Goal: Obtain resource: Obtain resource

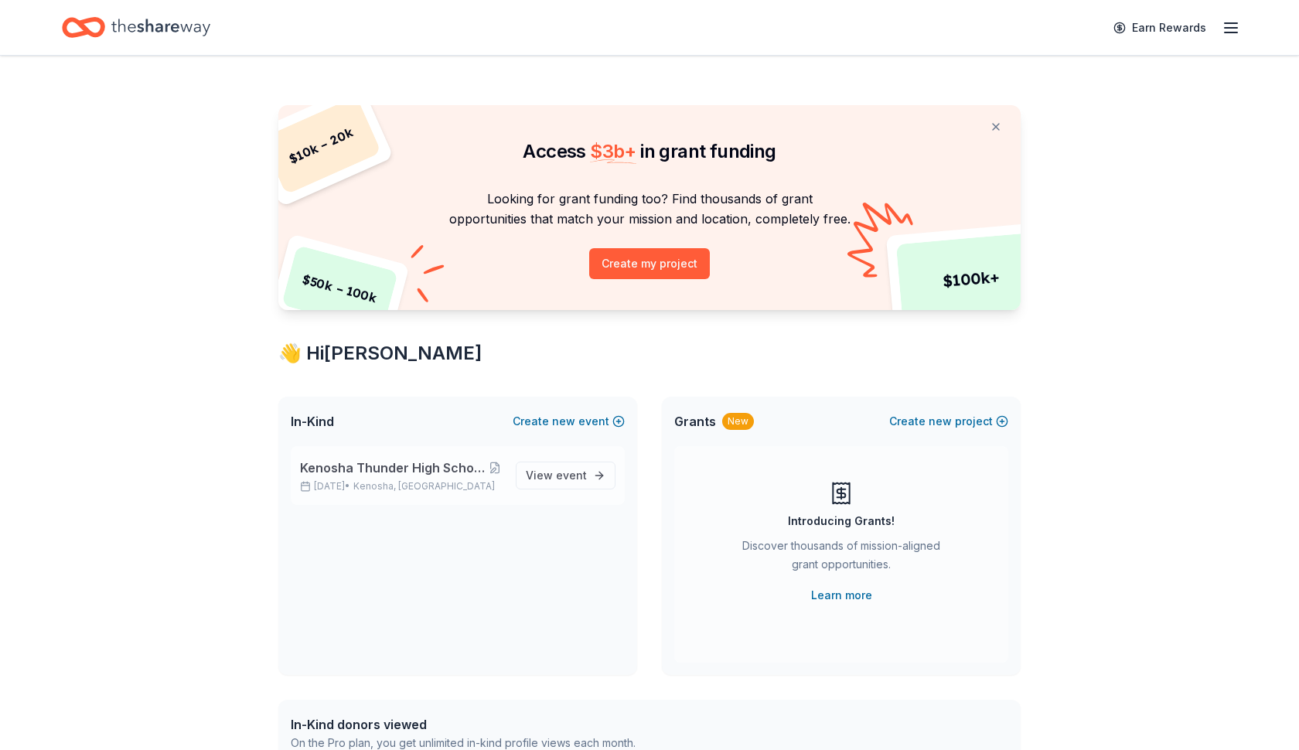
click at [449, 473] on span "Kenosha Thunder High School Hockey Team Fundraiser" at bounding box center [393, 468] width 186 height 19
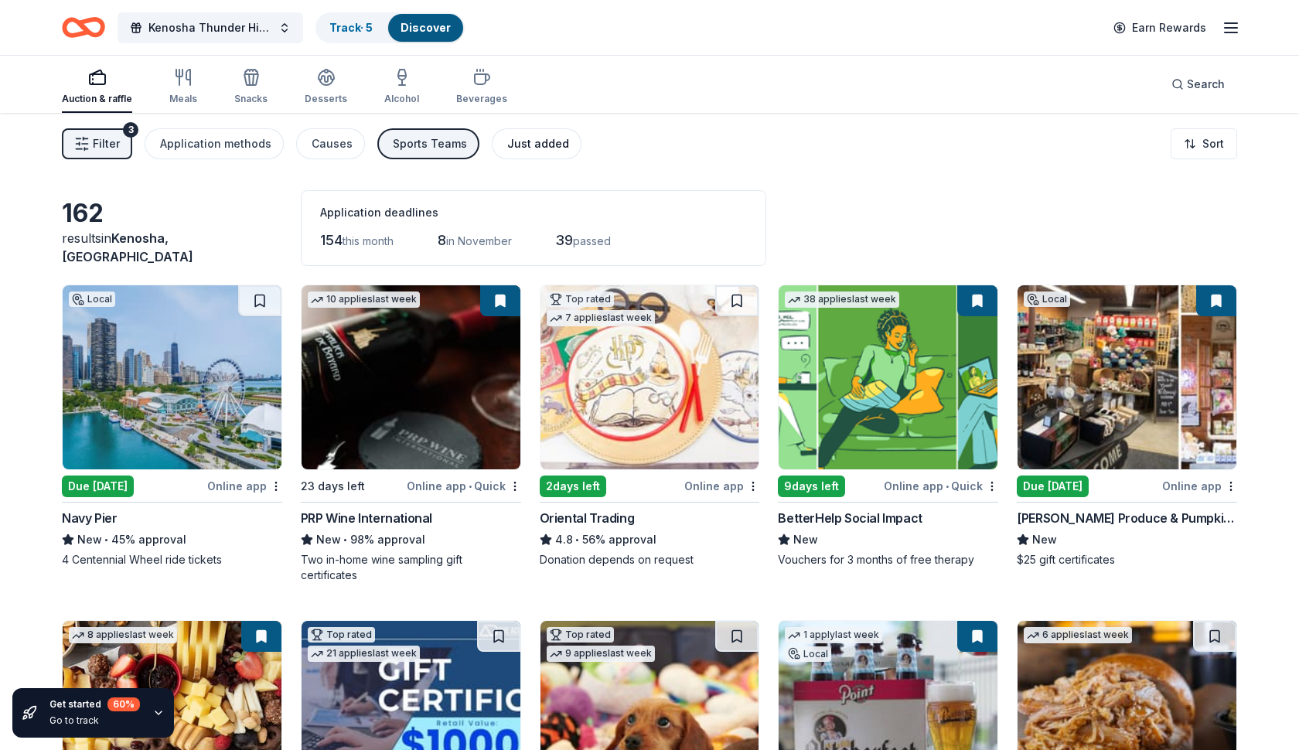
click at [507, 146] on div "Just added" at bounding box center [538, 144] width 62 height 19
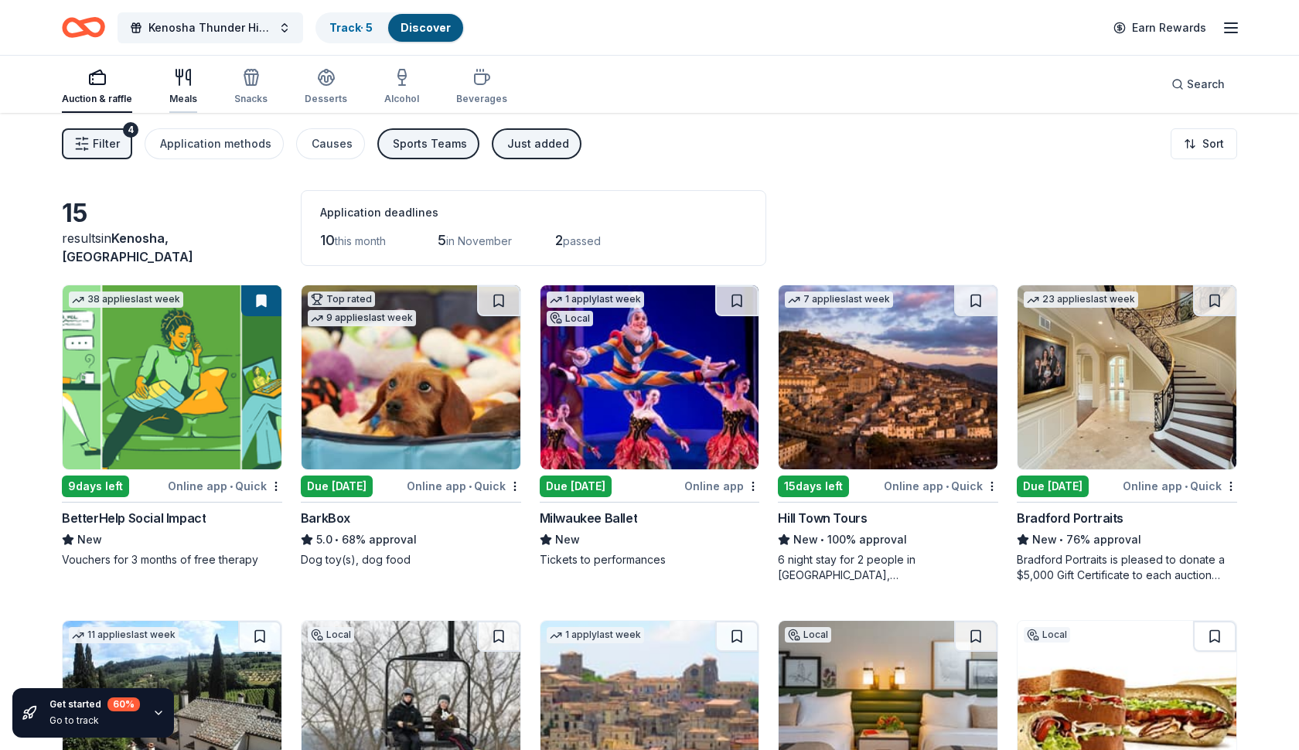
click at [183, 90] on div "Meals" at bounding box center [183, 86] width 28 height 37
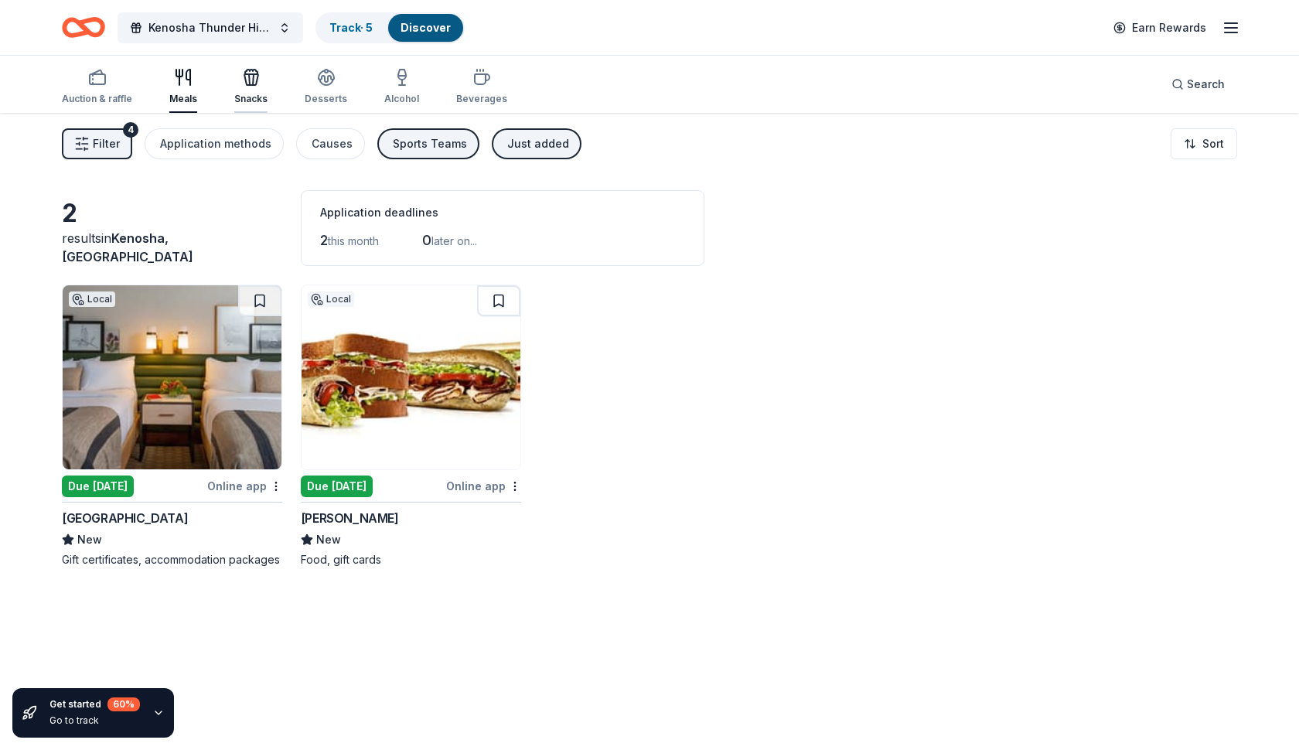
click at [253, 94] on div "Snacks" at bounding box center [250, 99] width 33 height 12
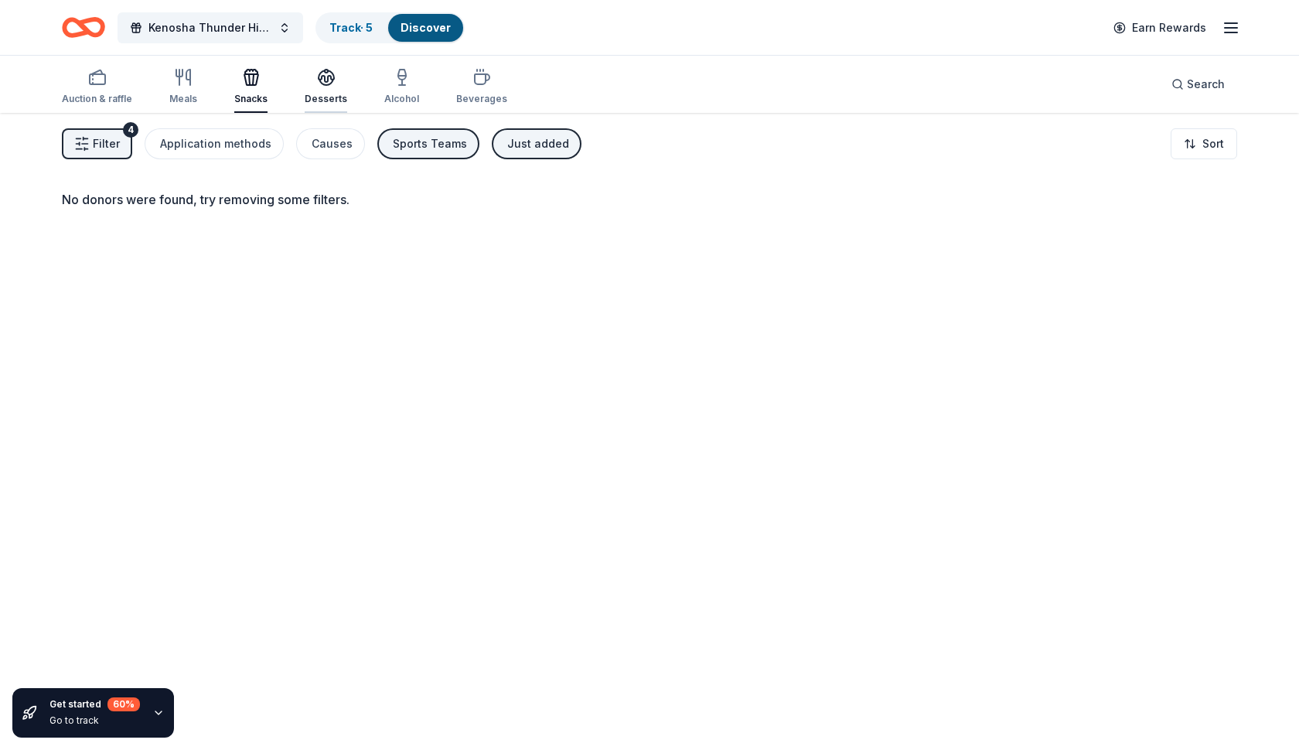
click at [318, 96] on div "Desserts" at bounding box center [326, 99] width 43 height 12
click at [356, 27] on link "Track · 5" at bounding box center [350, 27] width 43 height 13
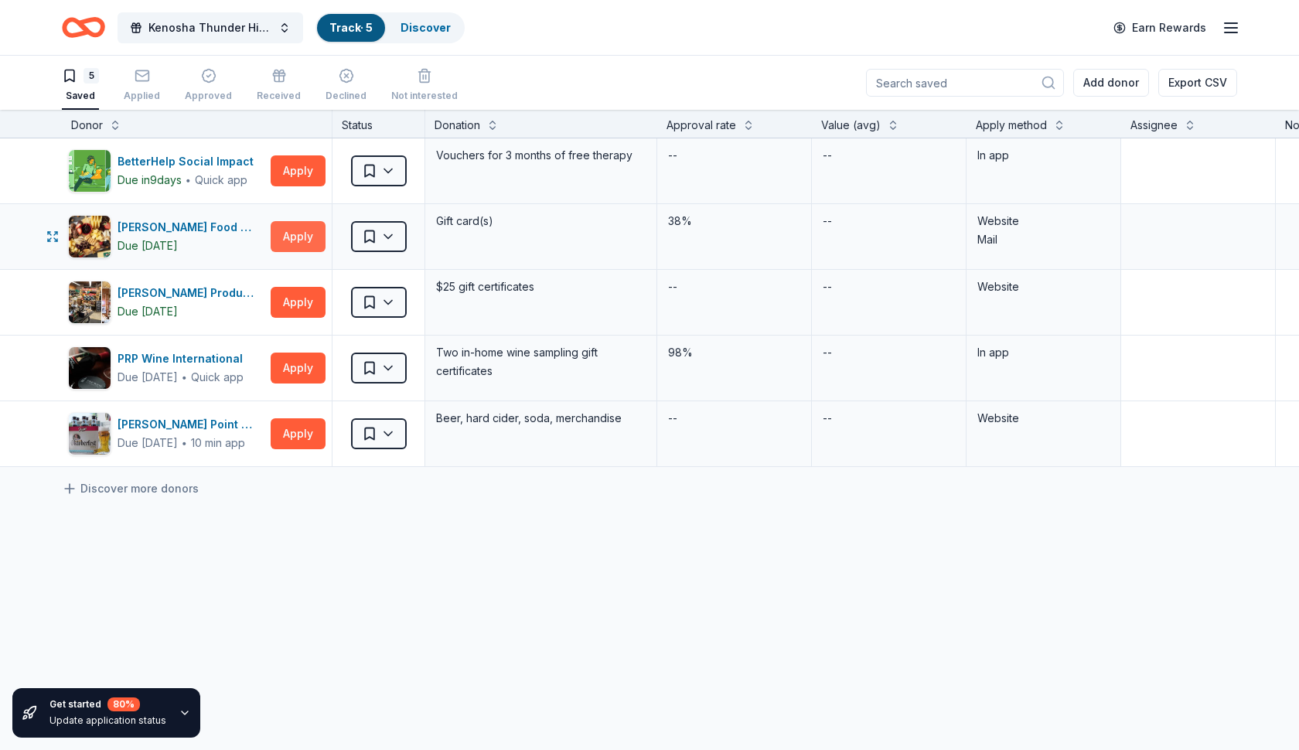
click at [305, 236] on button "Apply" at bounding box center [298, 236] width 55 height 31
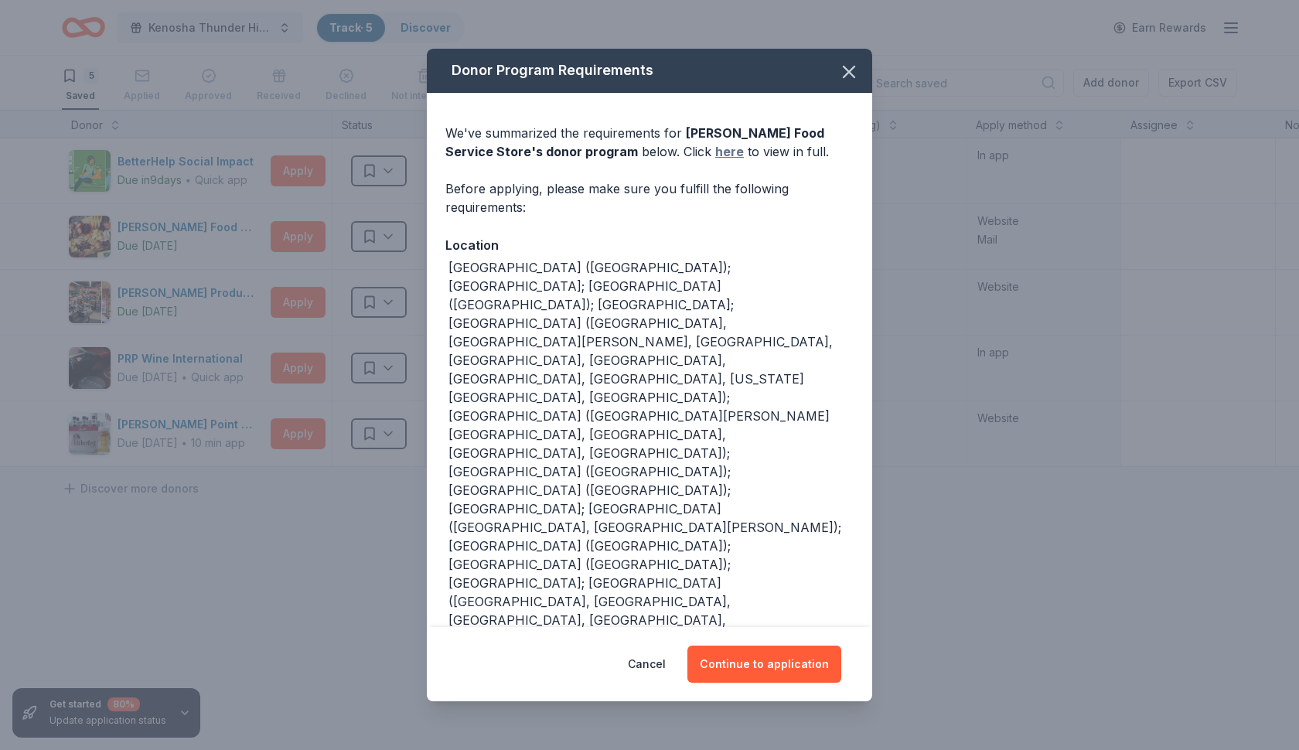
click at [715, 155] on link "here" at bounding box center [729, 151] width 29 height 19
click at [848, 66] on icon "button" at bounding box center [849, 72] width 22 height 22
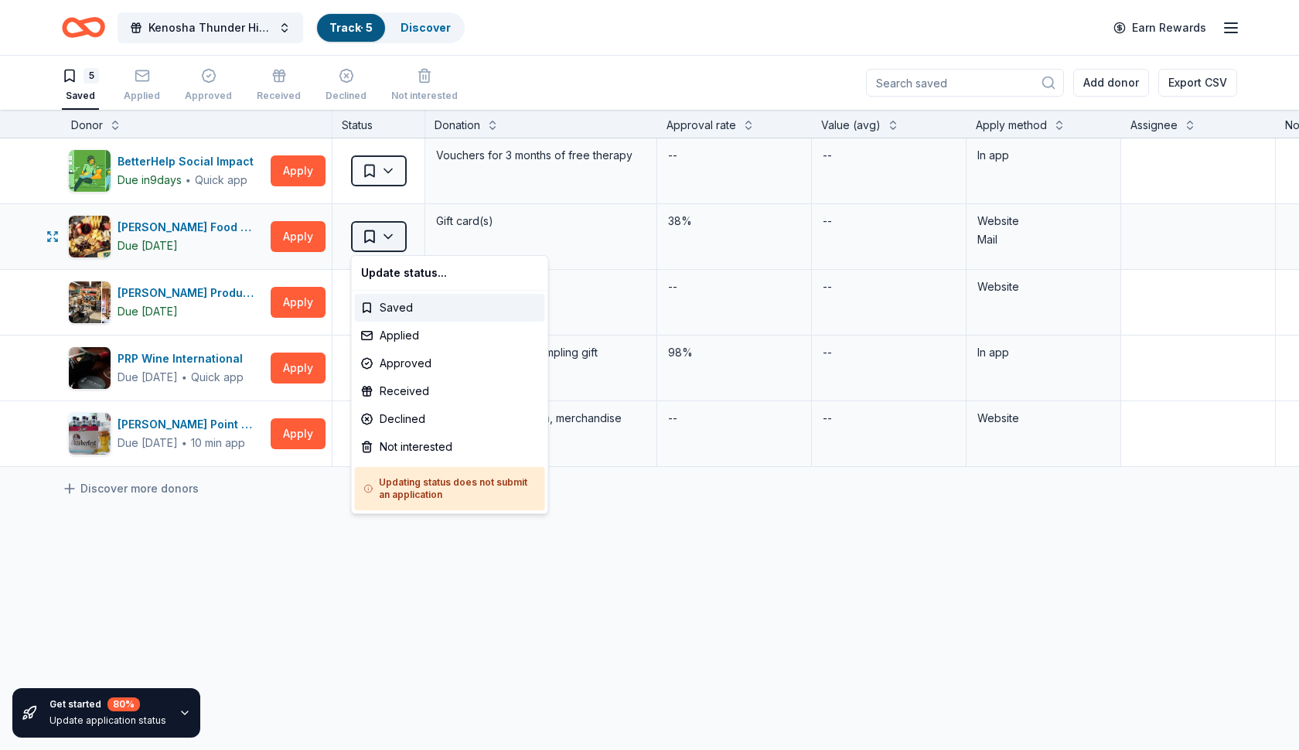
click at [385, 241] on html "Kenosha Thunder High School Hockey Team Fundraiser Track · 5 Discover Earn Rewa…" at bounding box center [649, 375] width 1299 height 750
click at [388, 176] on html "Kenosha Thunder High School Hockey Team Fundraiser Track · 5 Discover Earn Rewa…" at bounding box center [649, 375] width 1299 height 750
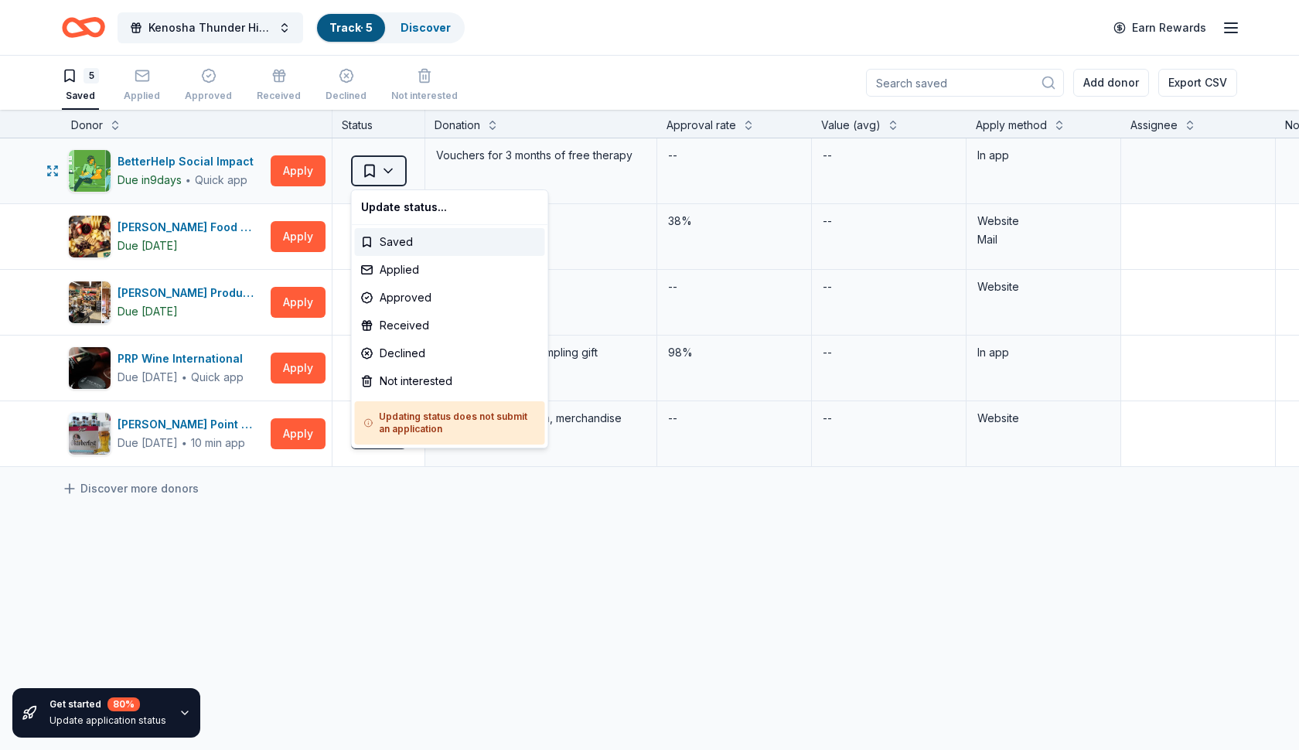
click at [387, 171] on html "Kenosha Thunder High School Hockey Team Fundraiser Track · 5 Discover Earn Rewa…" at bounding box center [649, 375] width 1299 height 750
click at [288, 234] on html "Kenosha Thunder High School Hockey Team Fundraiser Track · 5 Discover Earn Rewa…" at bounding box center [649, 375] width 1299 height 750
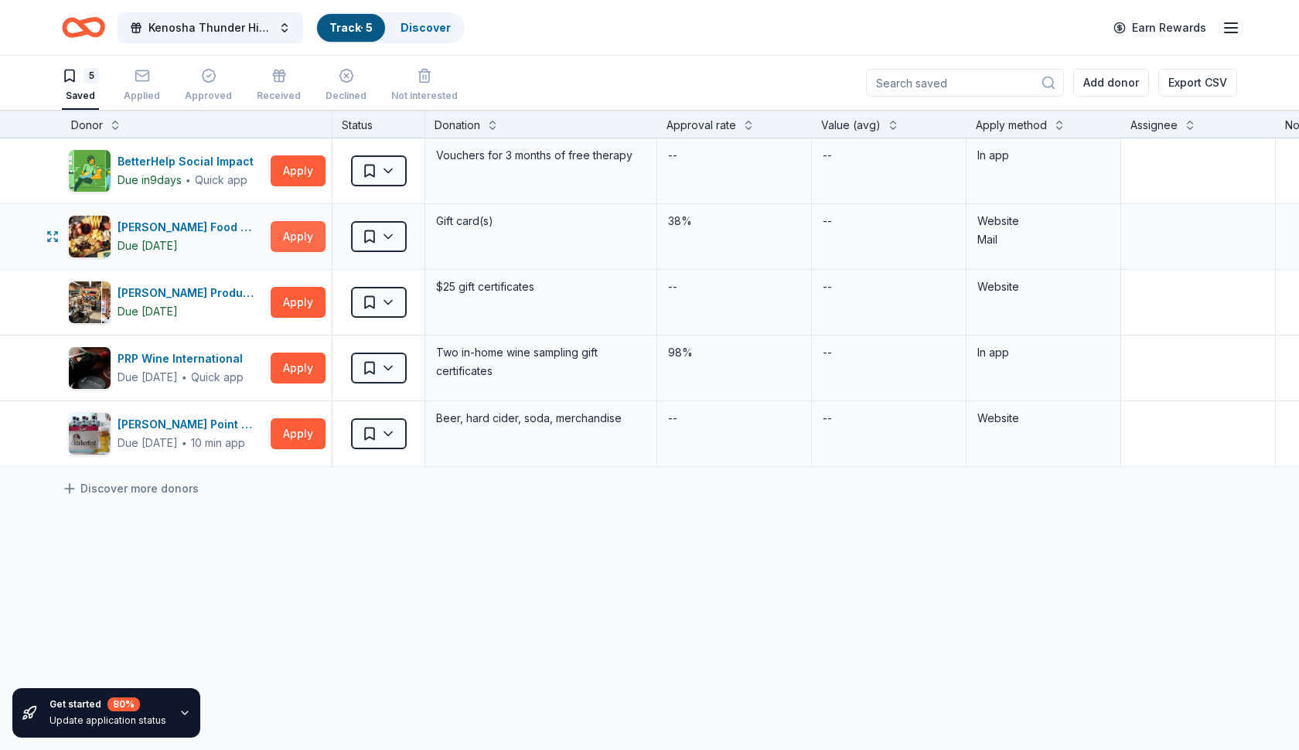
click at [288, 234] on button "Apply" at bounding box center [298, 236] width 55 height 31
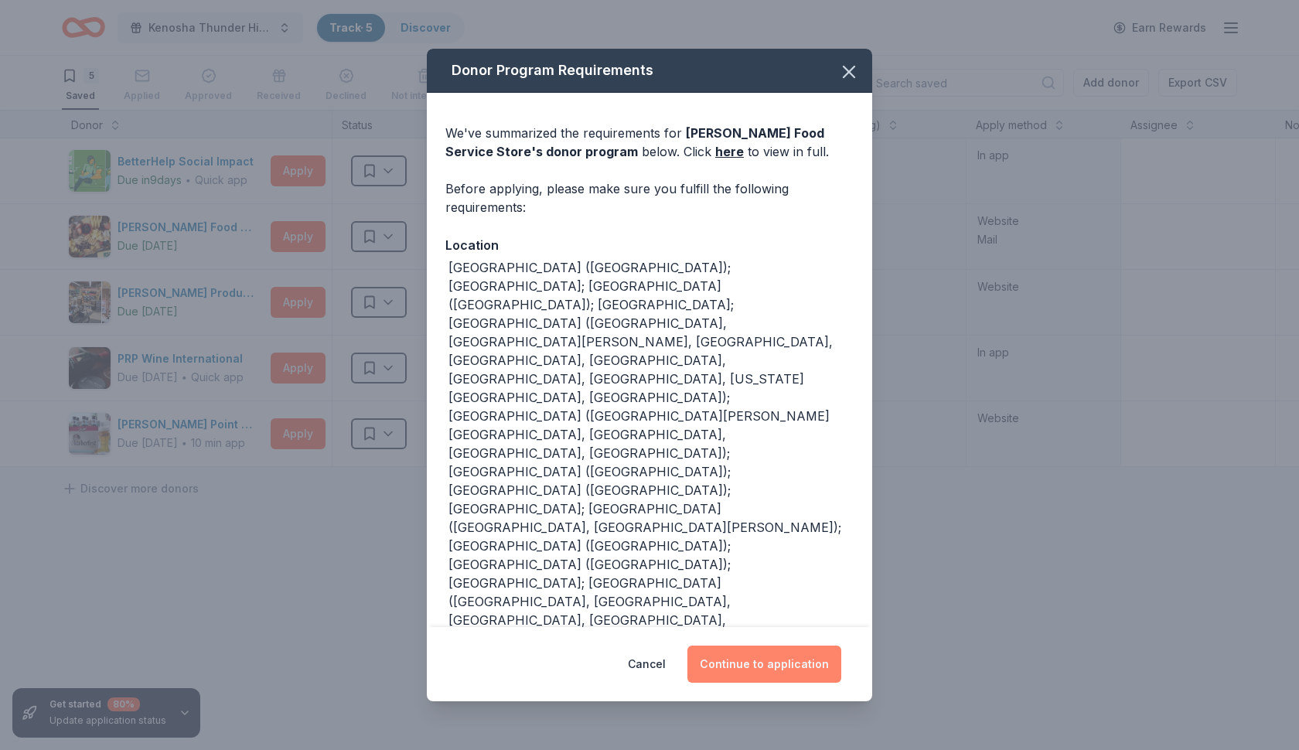
click at [718, 664] on button "Continue to application" at bounding box center [765, 664] width 154 height 37
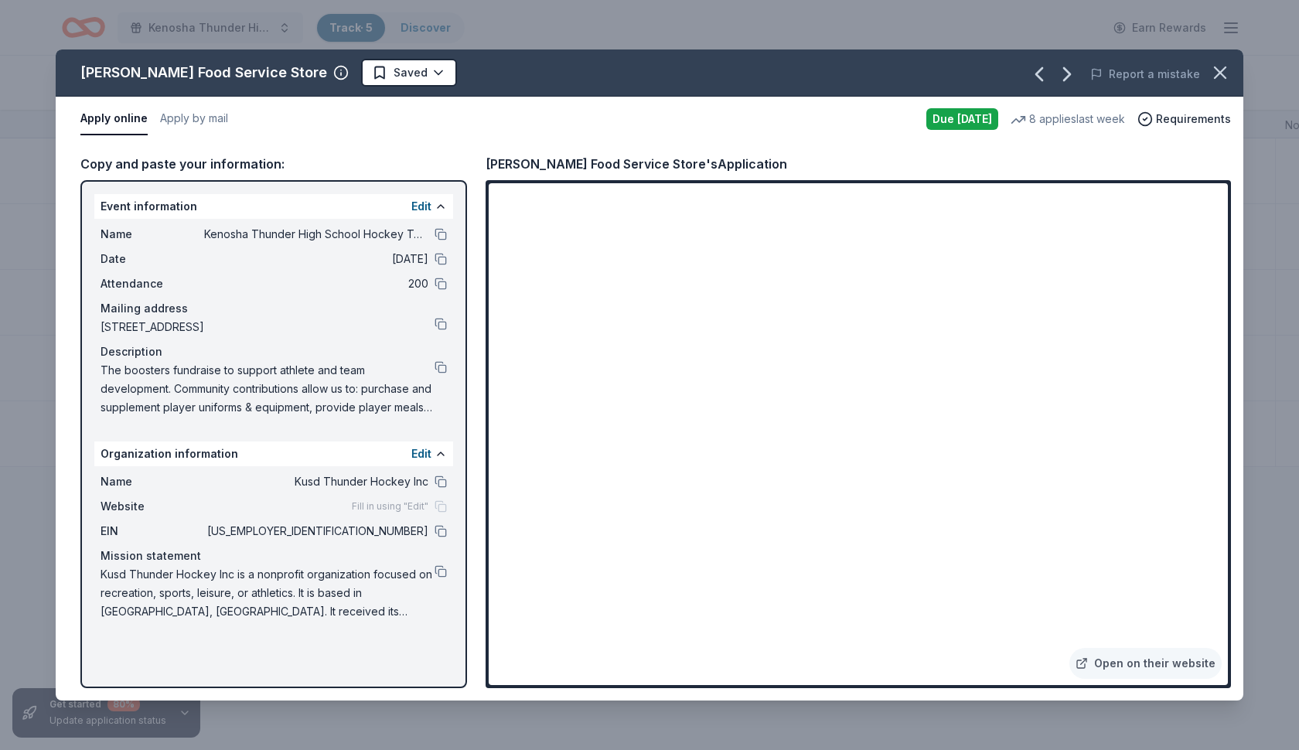
click at [431, 27] on div "Gordon Food Service Store Saved Report a mistake Apply online Apply by mail Due…" at bounding box center [649, 375] width 1299 height 750
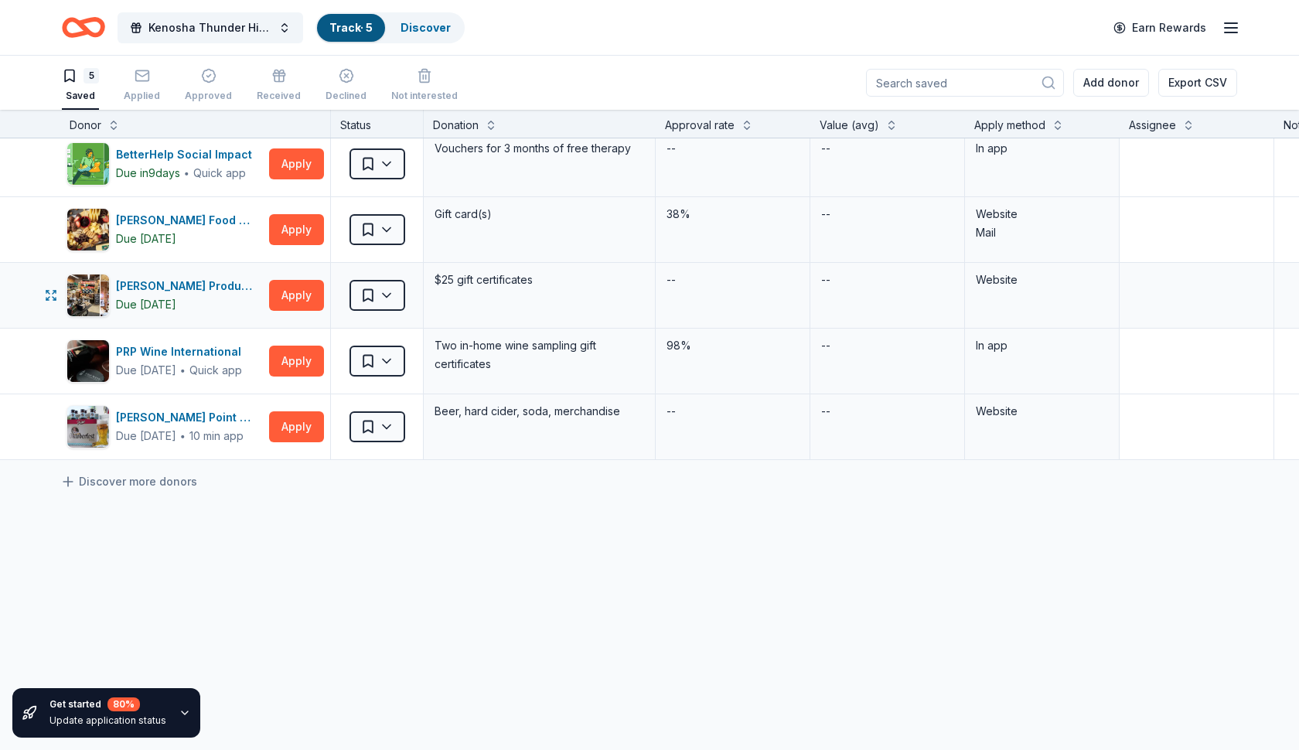
scroll to position [7, 2]
click at [152, 86] on div "Applied" at bounding box center [142, 85] width 36 height 34
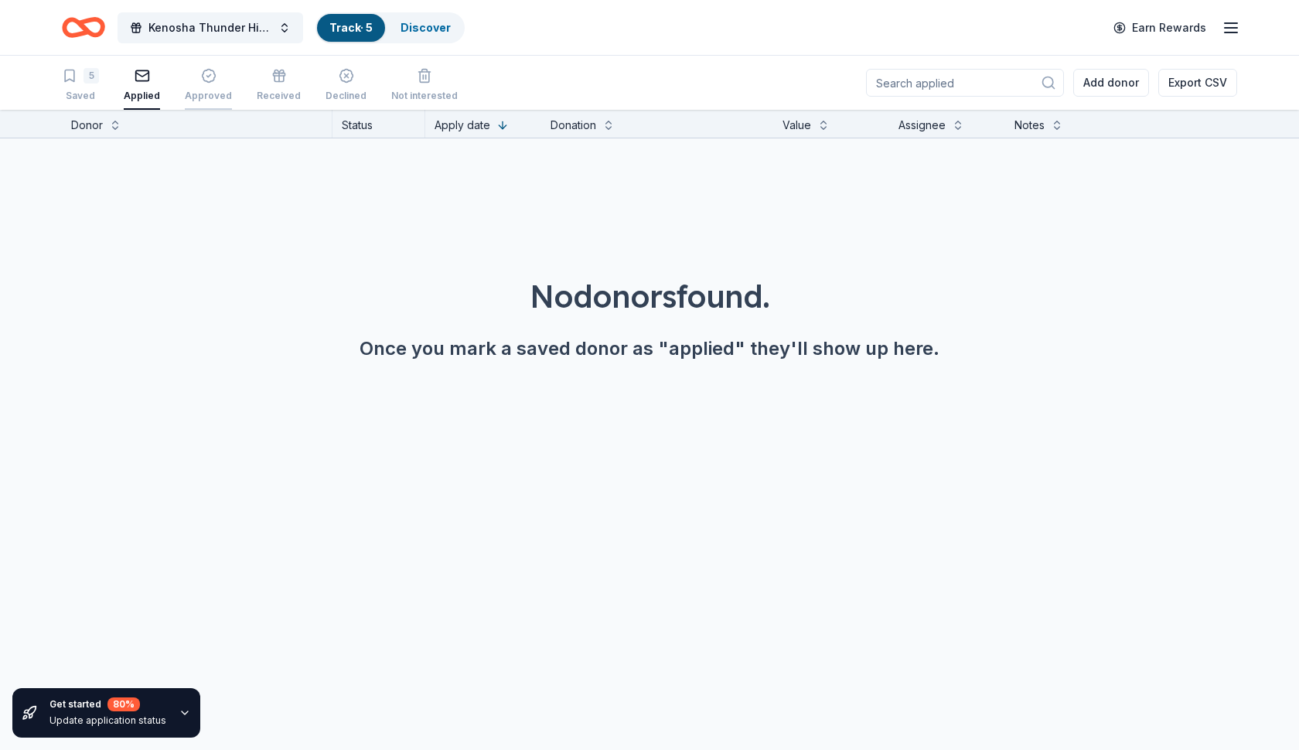
click at [209, 82] on icon "button" at bounding box center [208, 75] width 15 height 15
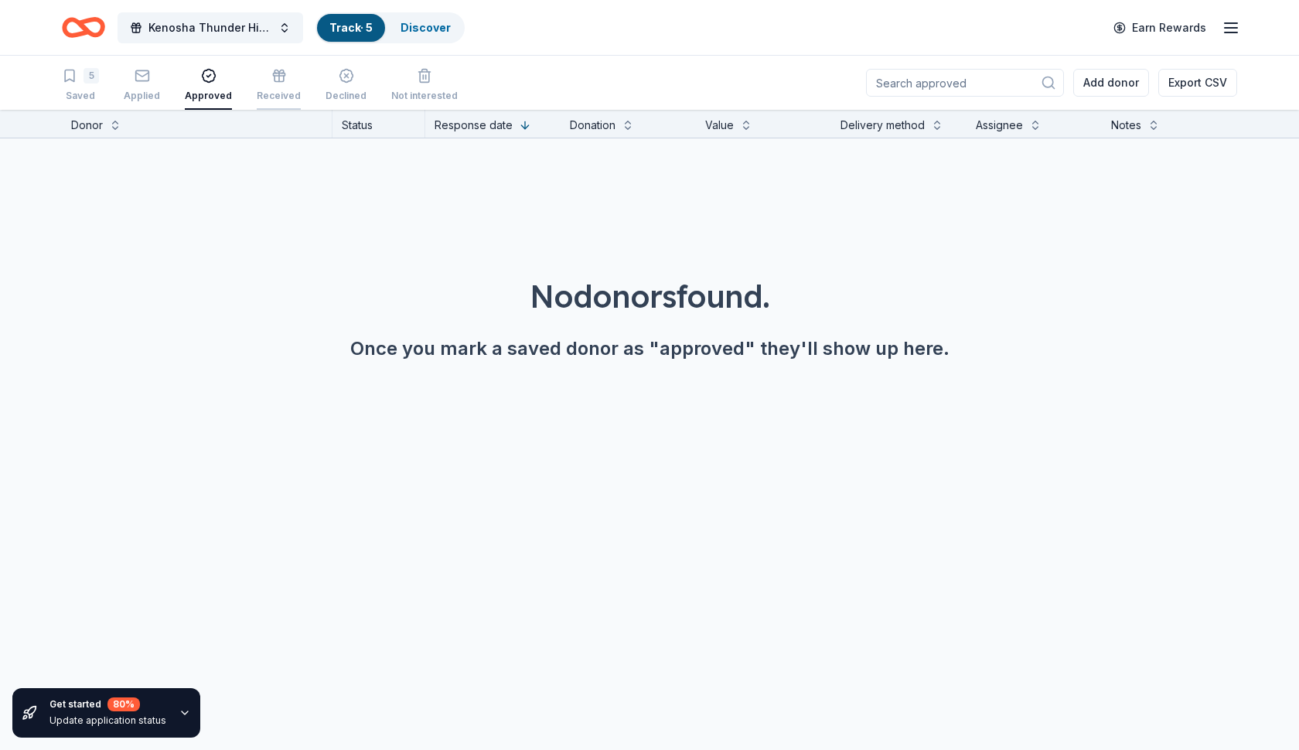
click at [268, 87] on div "Received" at bounding box center [279, 85] width 44 height 34
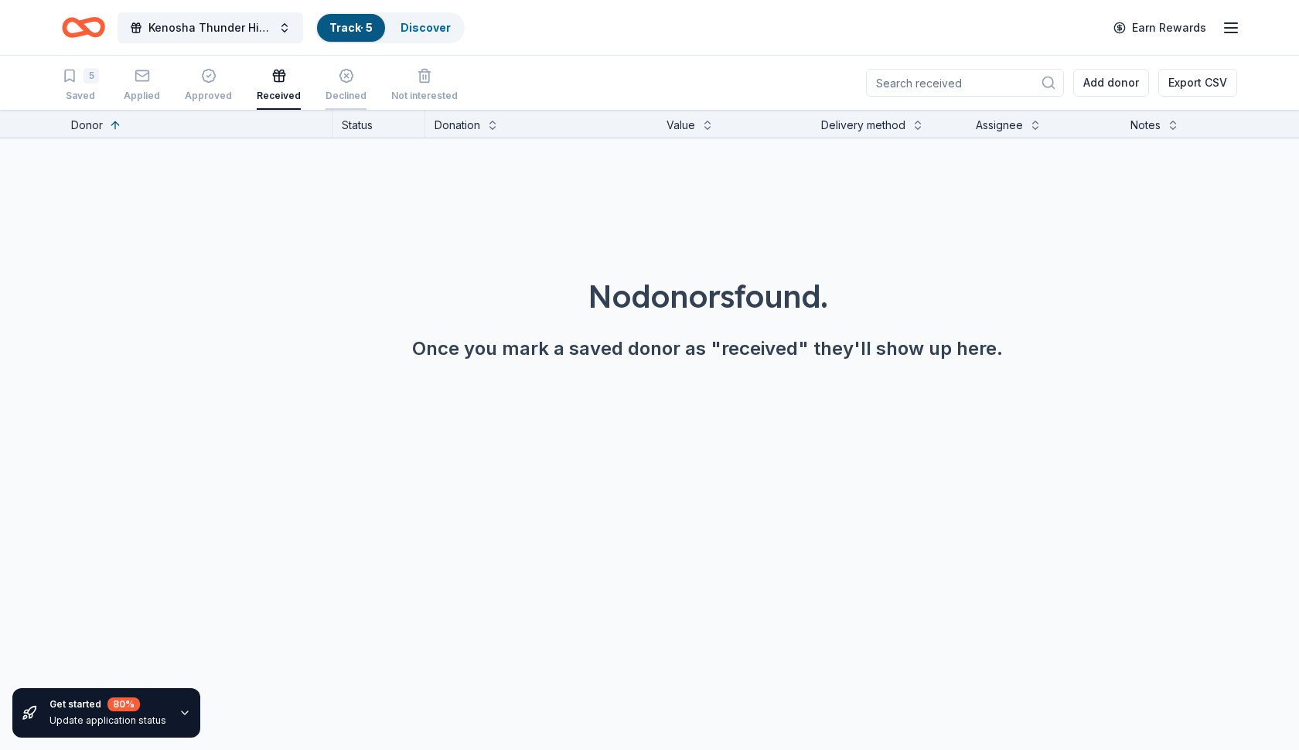
click at [331, 87] on div "Declined" at bounding box center [346, 85] width 41 height 34
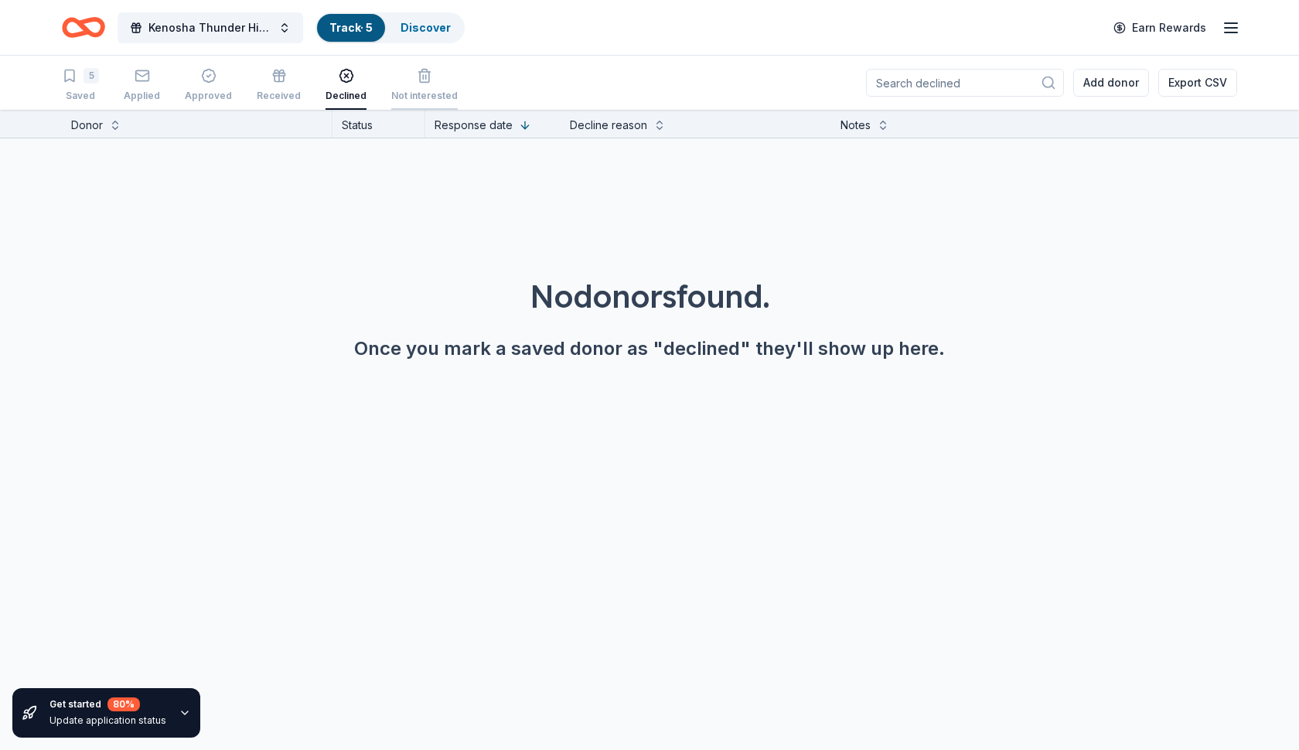
click at [398, 92] on div "Not interested" at bounding box center [424, 96] width 67 height 12
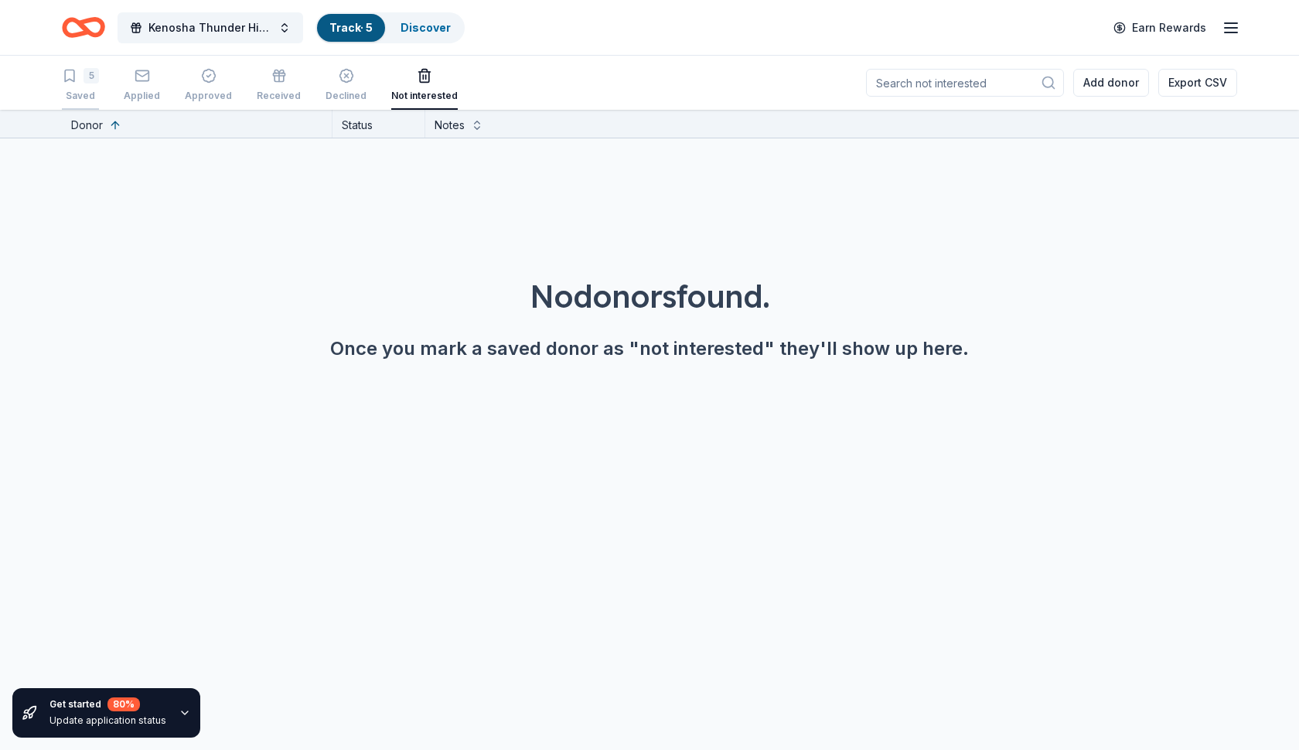
click at [84, 87] on div "5 Saved" at bounding box center [80, 85] width 37 height 34
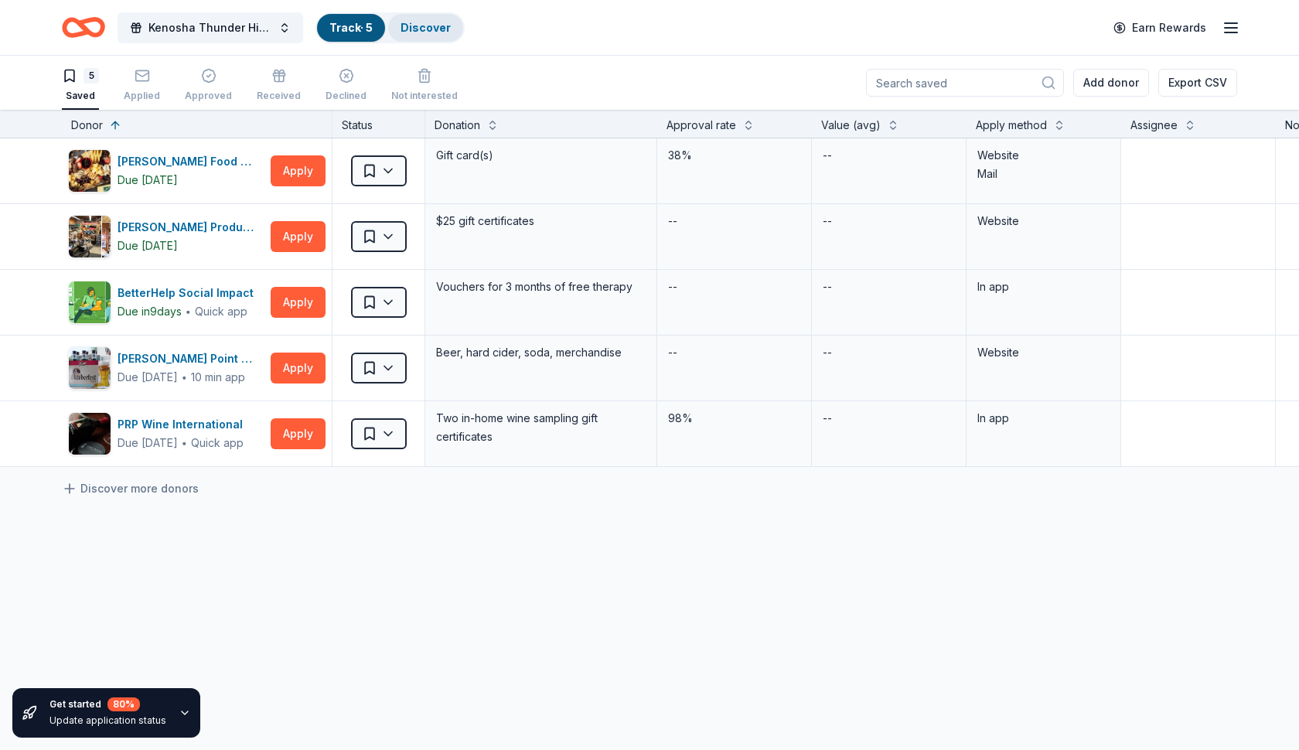
click at [422, 32] on link "Discover" at bounding box center [426, 27] width 50 height 13
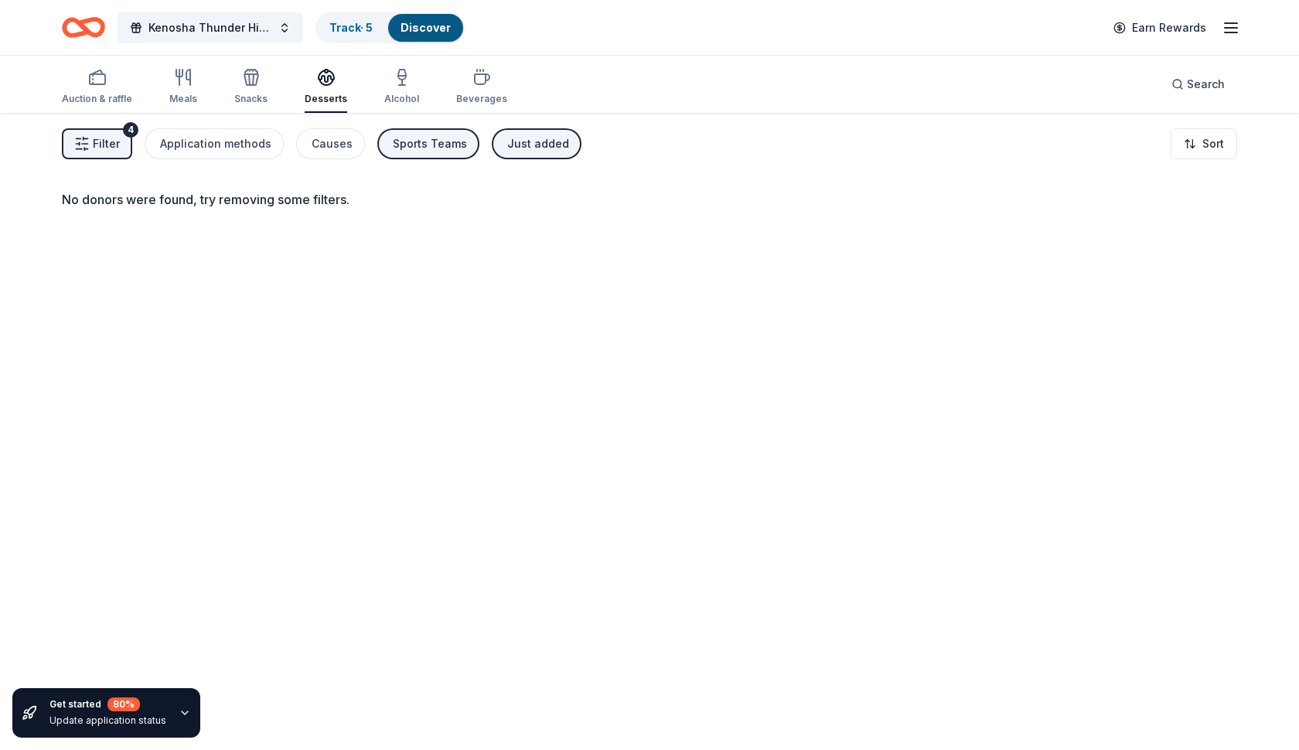
click at [99, 145] on span "Filter" at bounding box center [106, 144] width 27 height 19
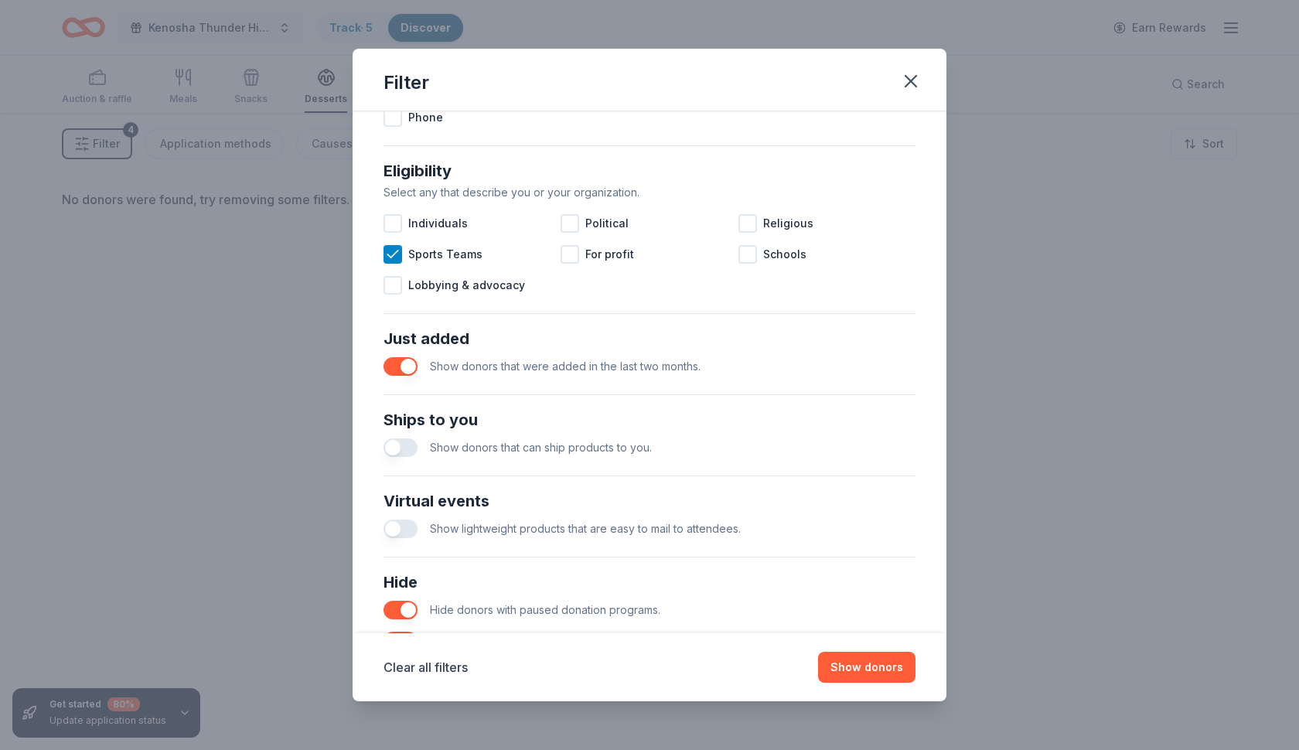
scroll to position [407, 0]
click at [394, 448] on button "button" at bounding box center [401, 447] width 34 height 19
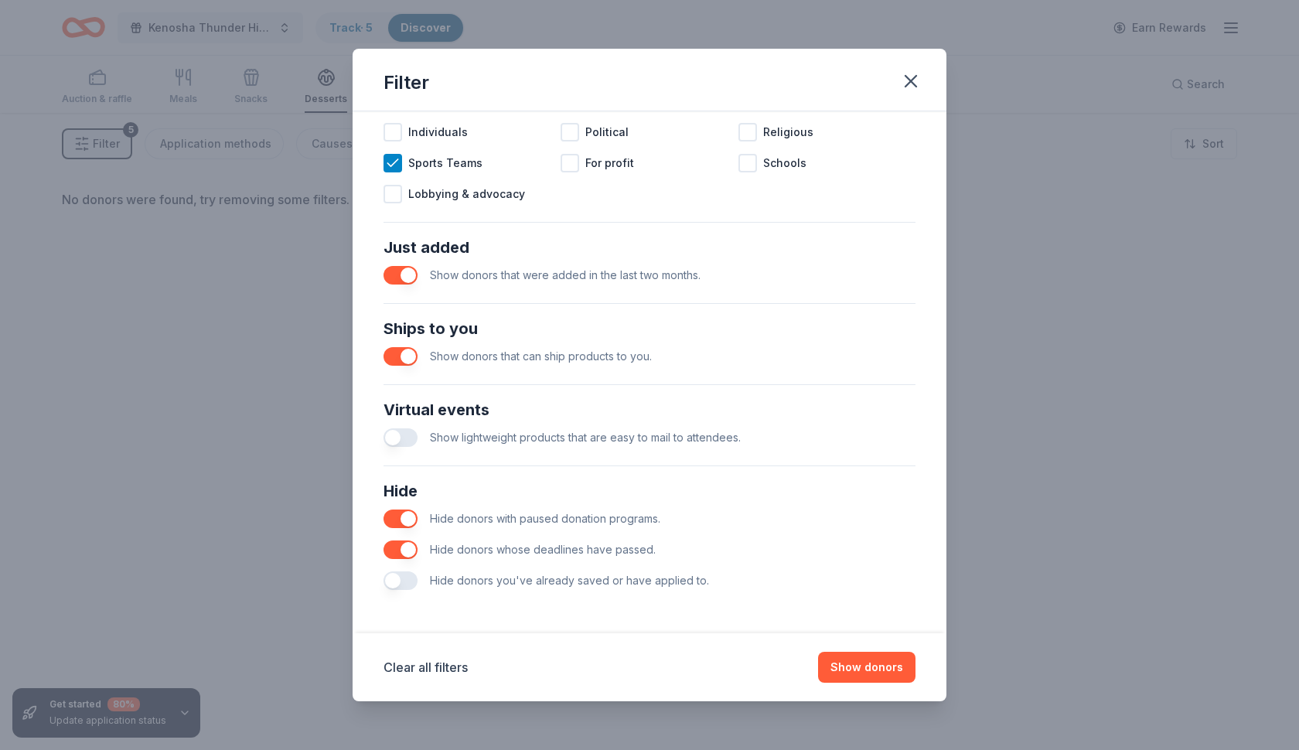
scroll to position [497, 0]
click at [401, 580] on button "button" at bounding box center [401, 581] width 34 height 19
click at [875, 660] on button "Show donors" at bounding box center [866, 667] width 97 height 31
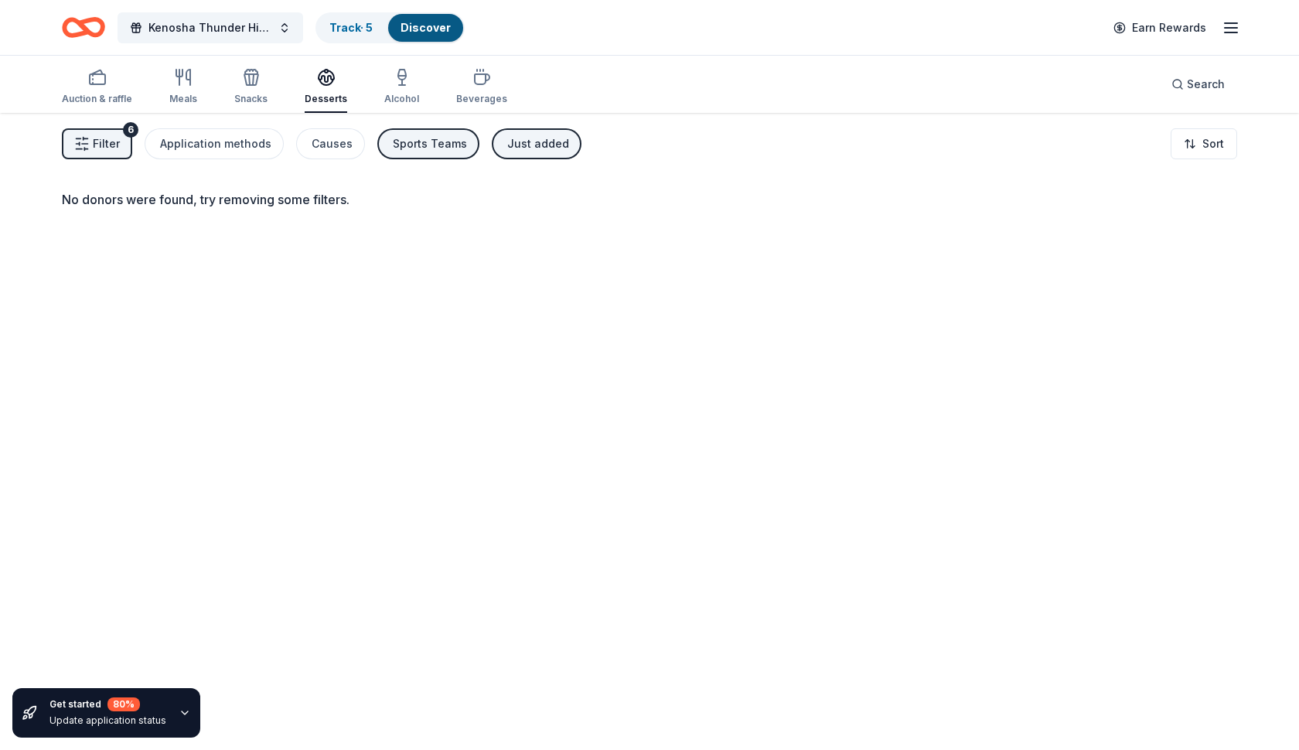
click at [119, 138] on button "Filter 6" at bounding box center [97, 143] width 70 height 31
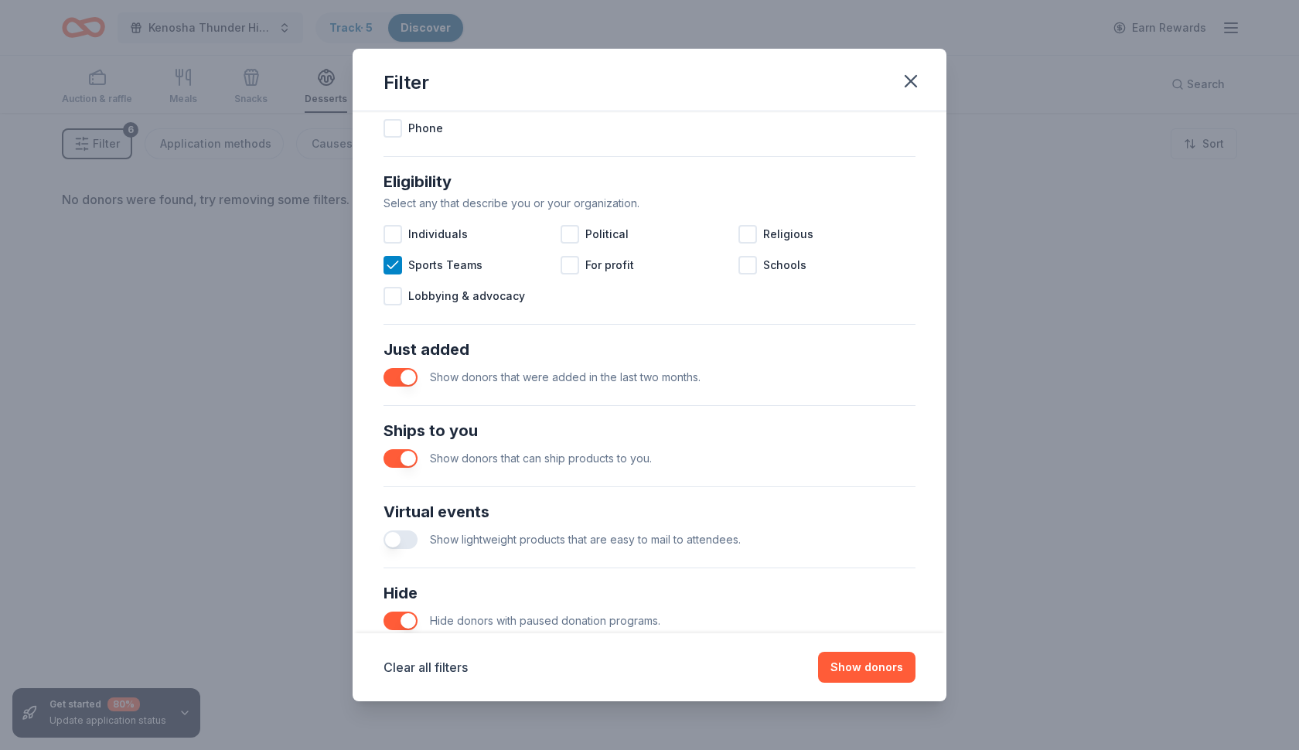
scroll to position [452, 0]
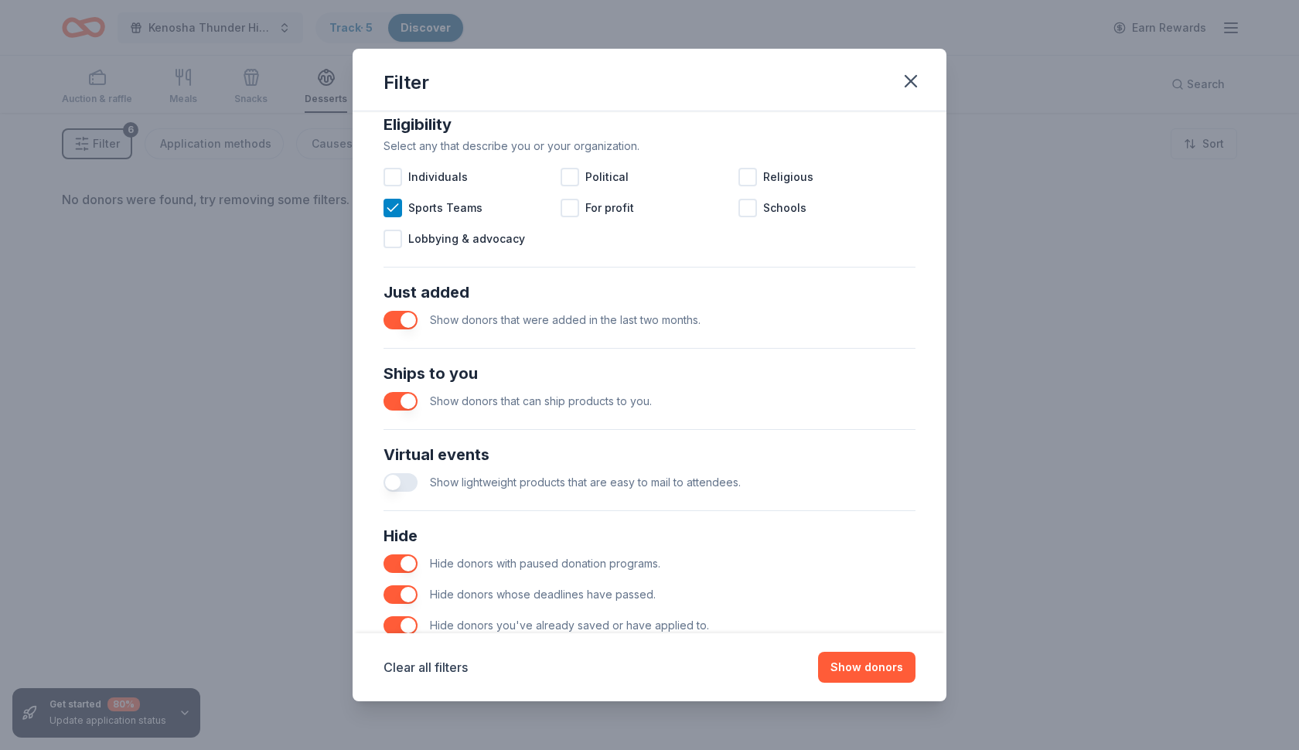
click at [406, 398] on button "button" at bounding box center [401, 401] width 34 height 19
click at [409, 623] on button "button" at bounding box center [401, 625] width 34 height 19
click at [897, 659] on button "Show donors" at bounding box center [866, 667] width 97 height 31
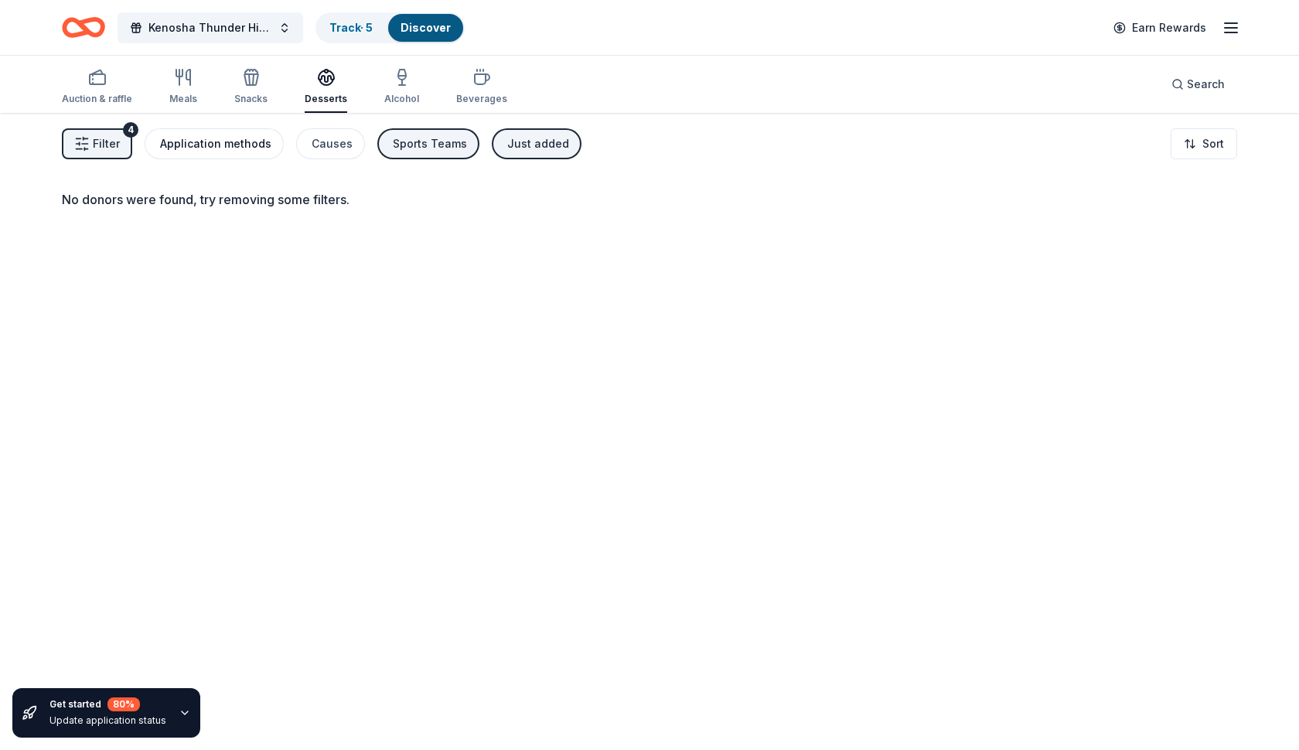
click at [235, 147] on div "Application methods" at bounding box center [215, 144] width 111 height 19
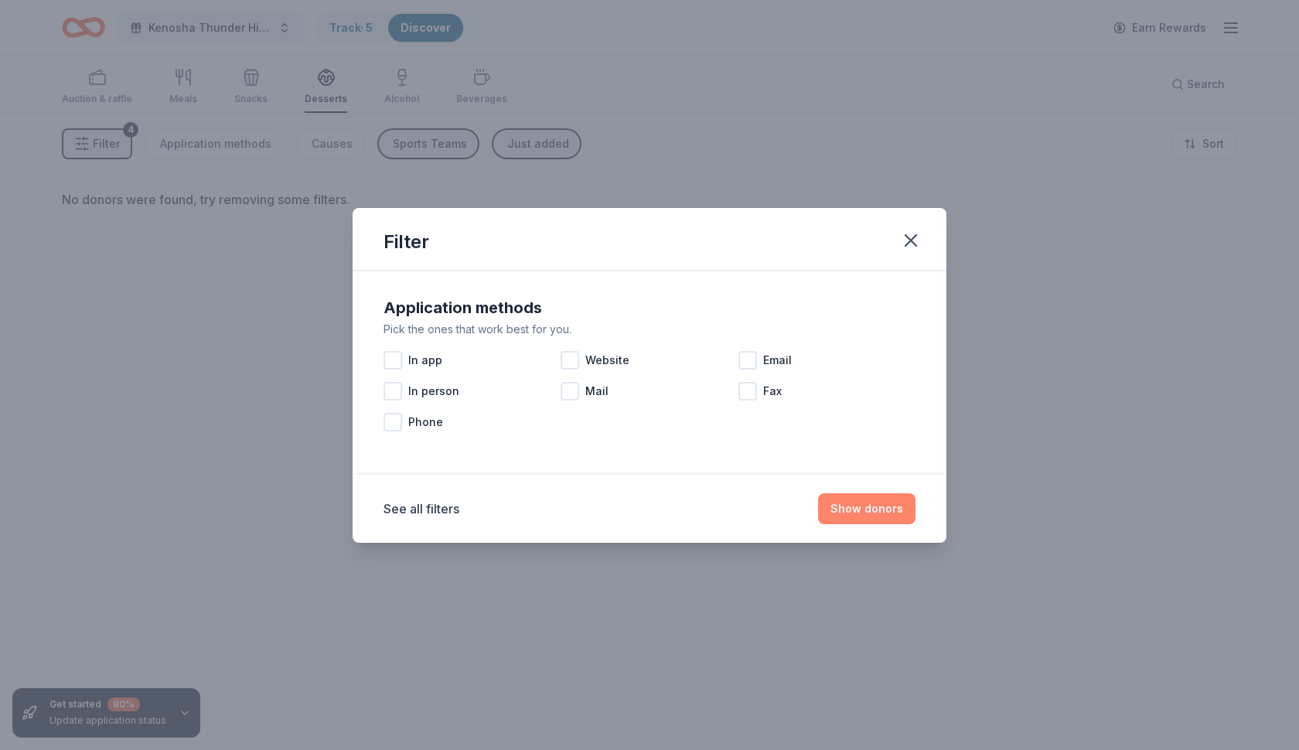
click at [882, 515] on button "Show donors" at bounding box center [866, 508] width 97 height 31
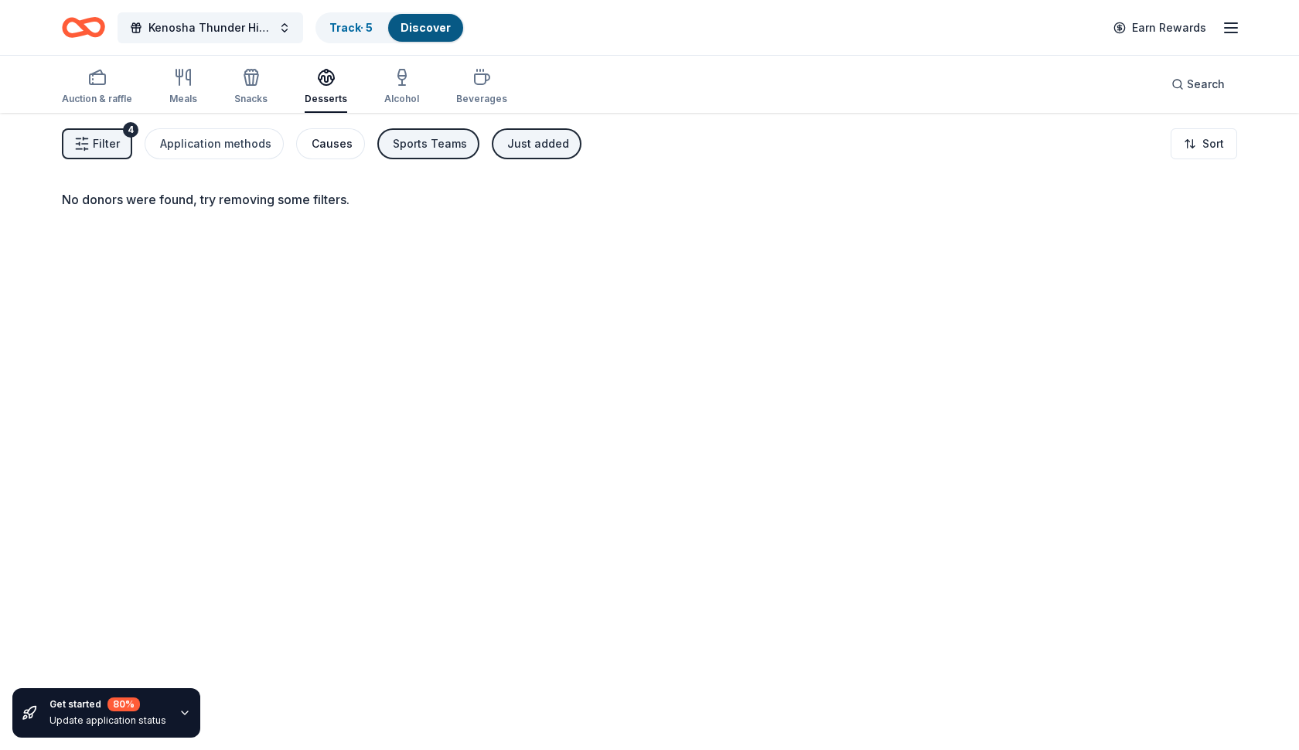
click at [326, 143] on div "Causes" at bounding box center [332, 144] width 41 height 19
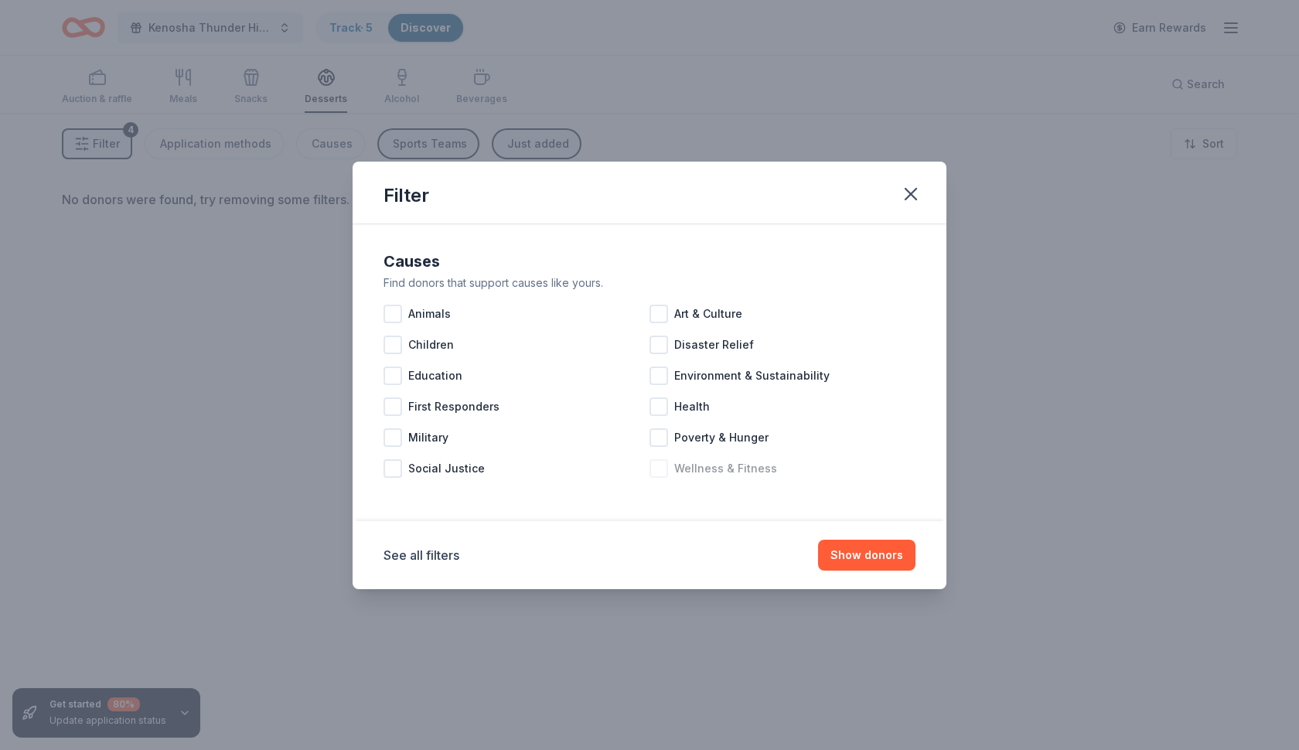
click at [665, 464] on div at bounding box center [659, 468] width 19 height 19
click at [849, 552] on button "Show donors" at bounding box center [866, 555] width 97 height 31
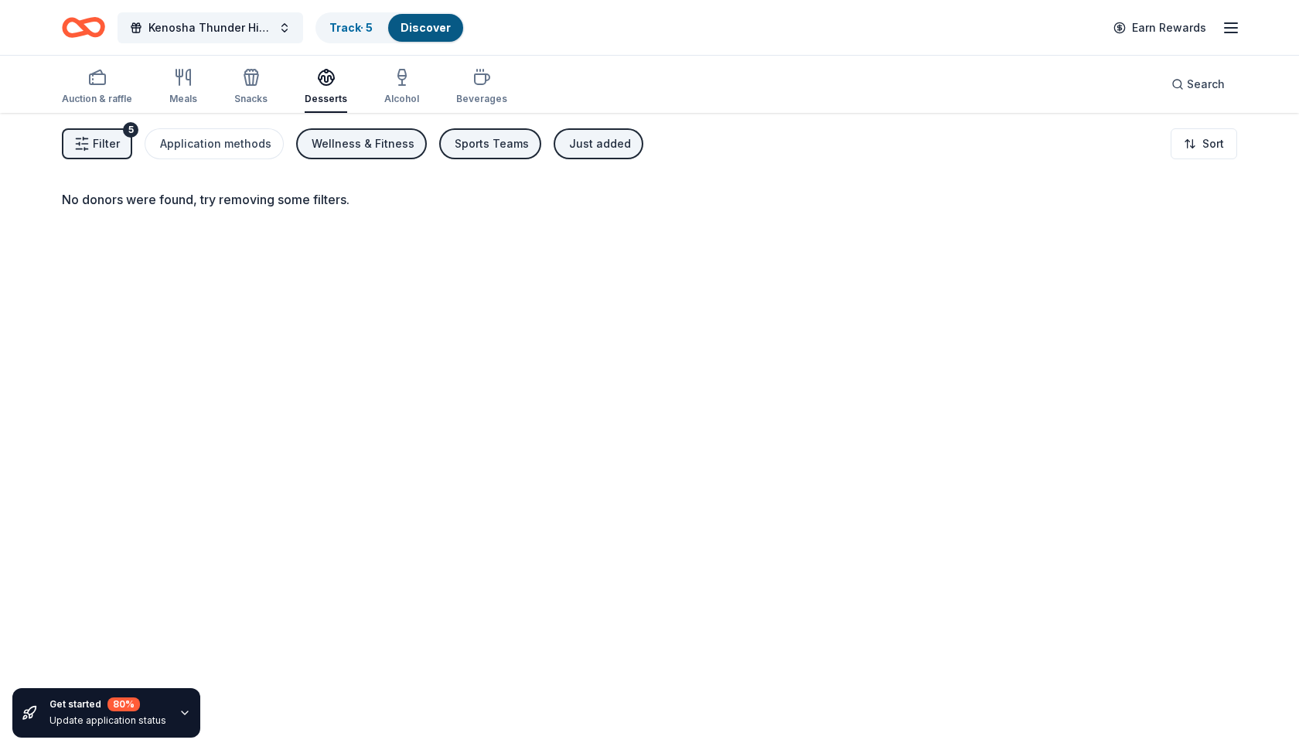
click at [94, 139] on span "Filter" at bounding box center [106, 144] width 27 height 19
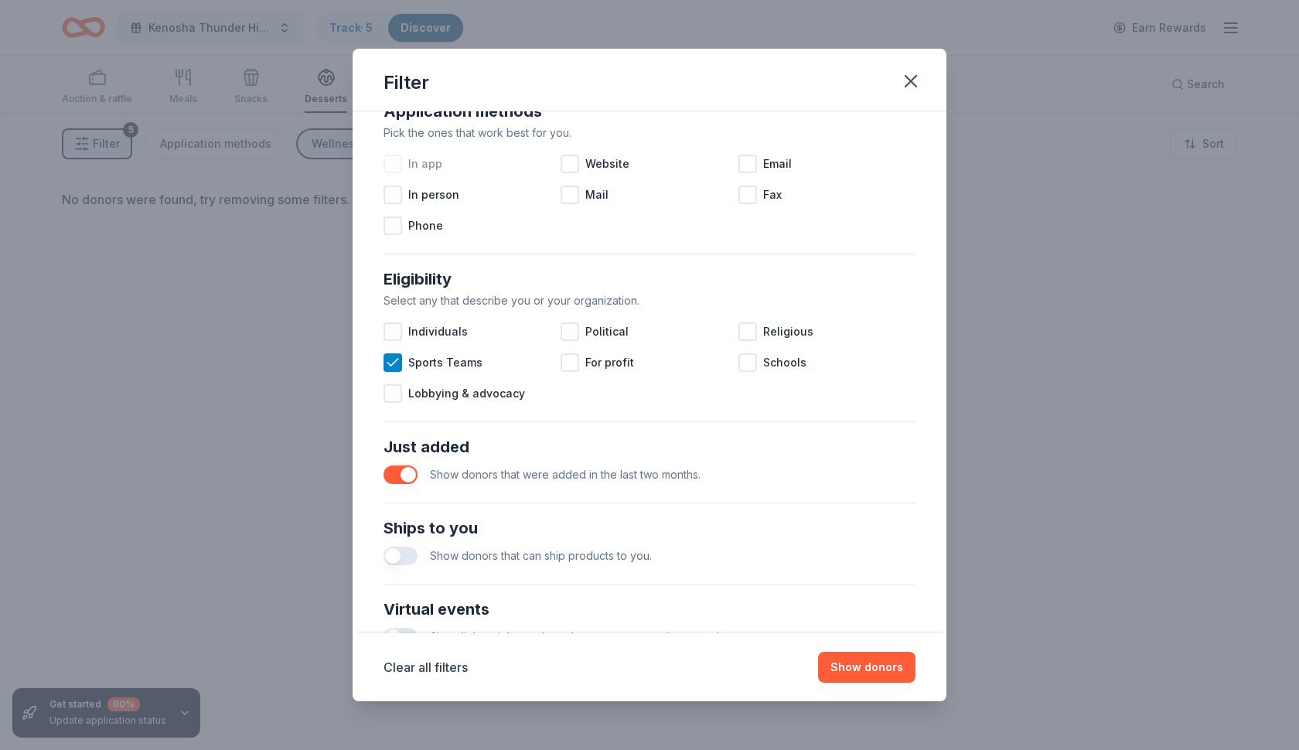
scroll to position [303, 0]
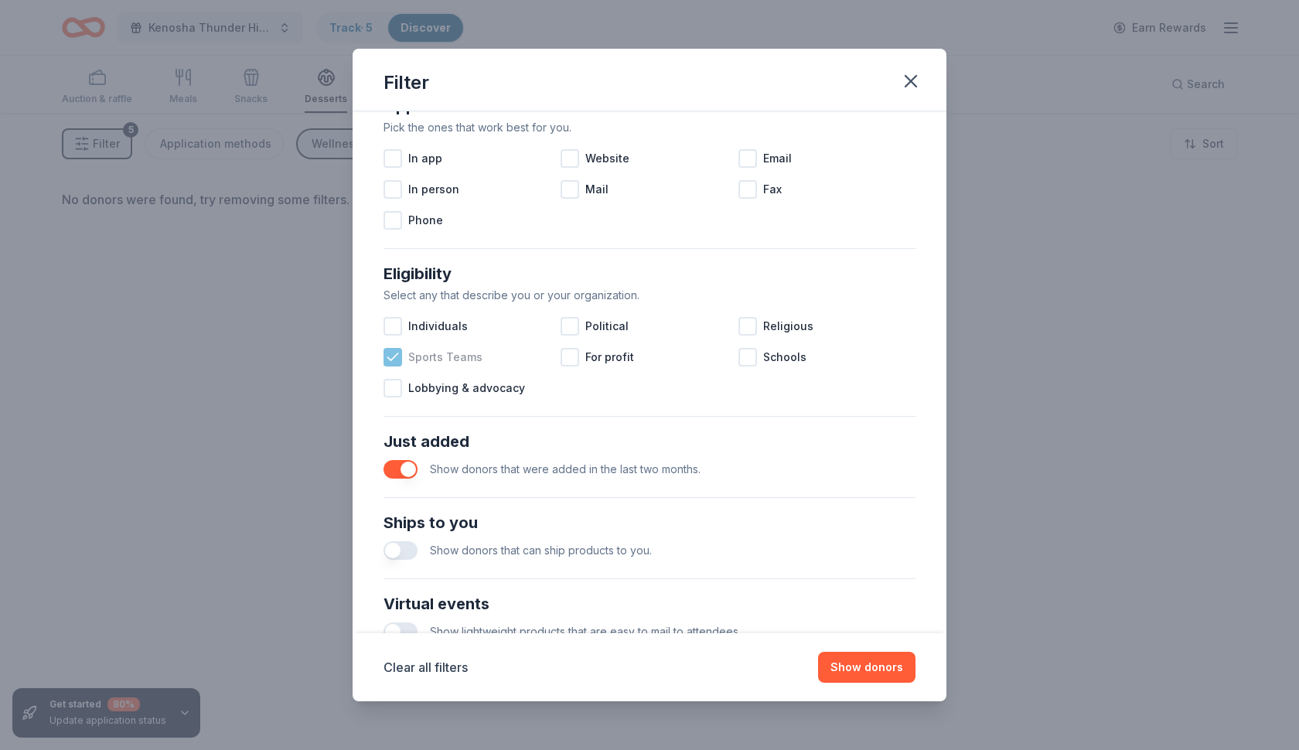
click at [401, 362] on div at bounding box center [393, 357] width 19 height 19
click at [407, 466] on button "button" at bounding box center [401, 469] width 34 height 19
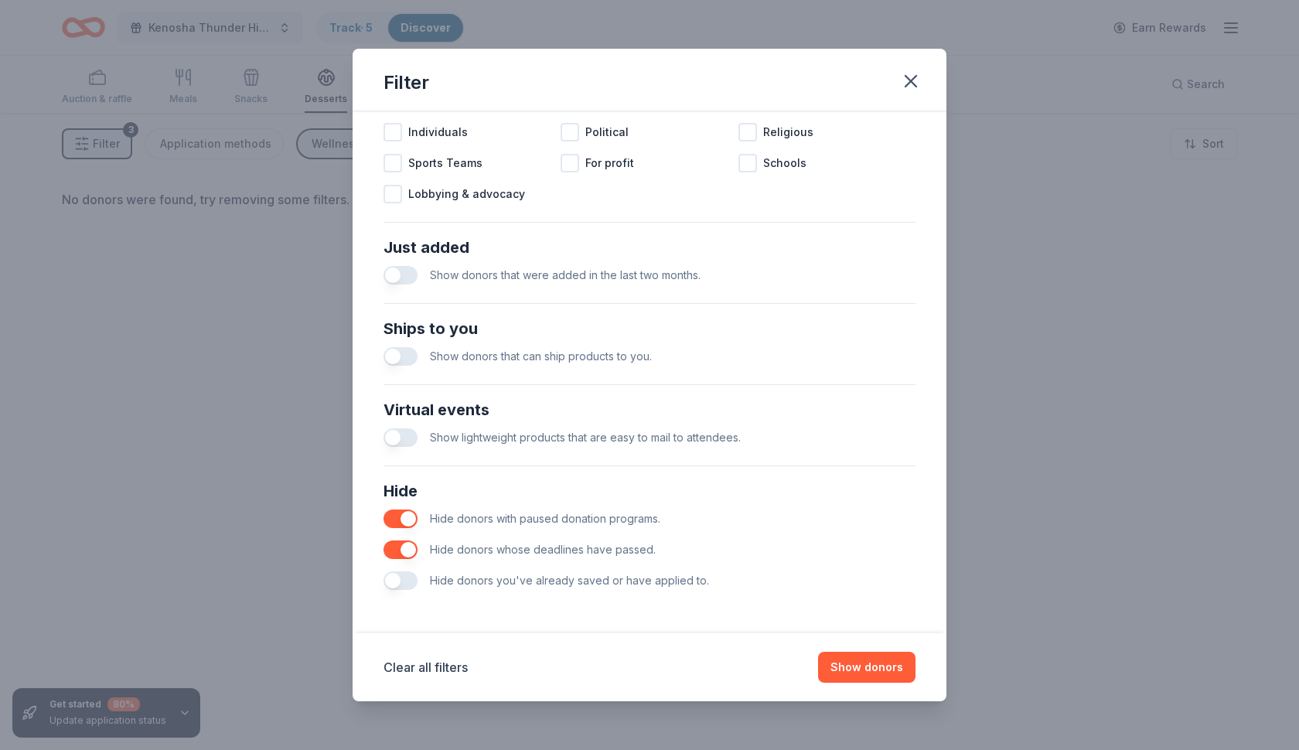
scroll to position [497, 0]
click at [869, 673] on button "Show donors" at bounding box center [866, 667] width 97 height 31
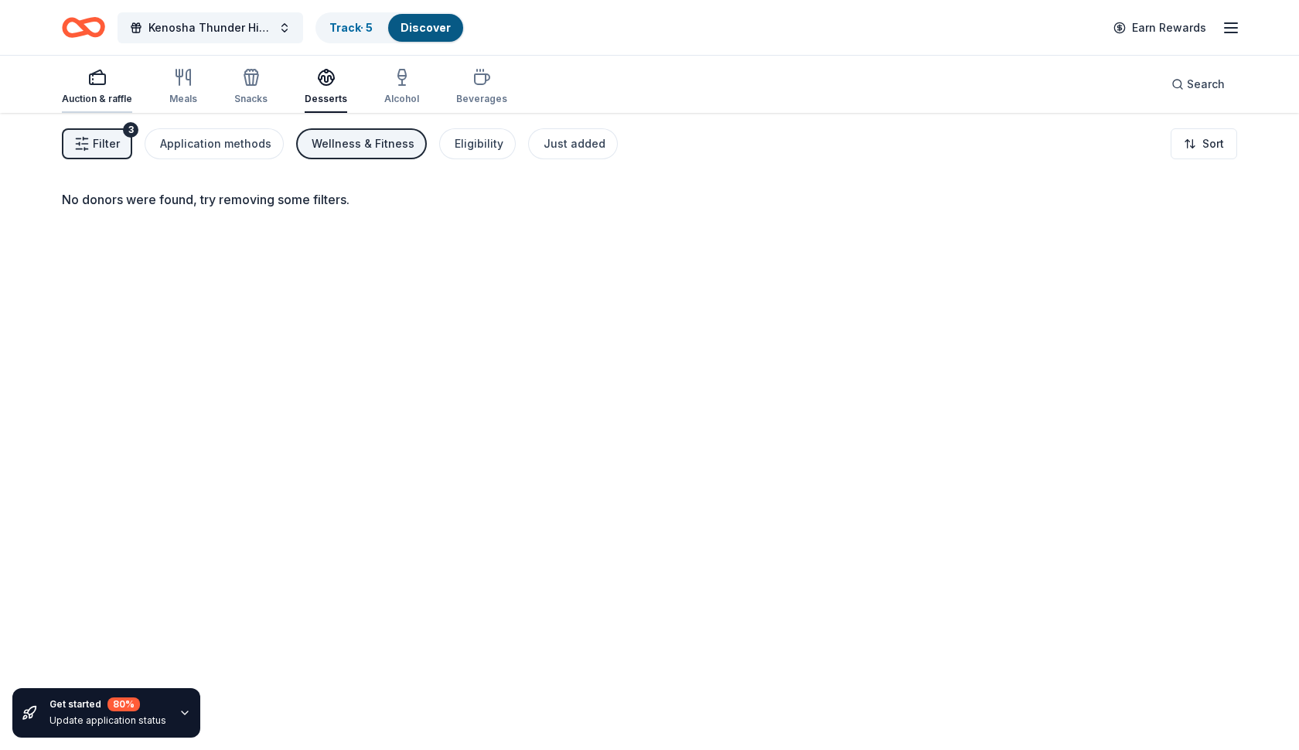
click at [94, 86] on icon "button" at bounding box center [97, 77] width 19 height 19
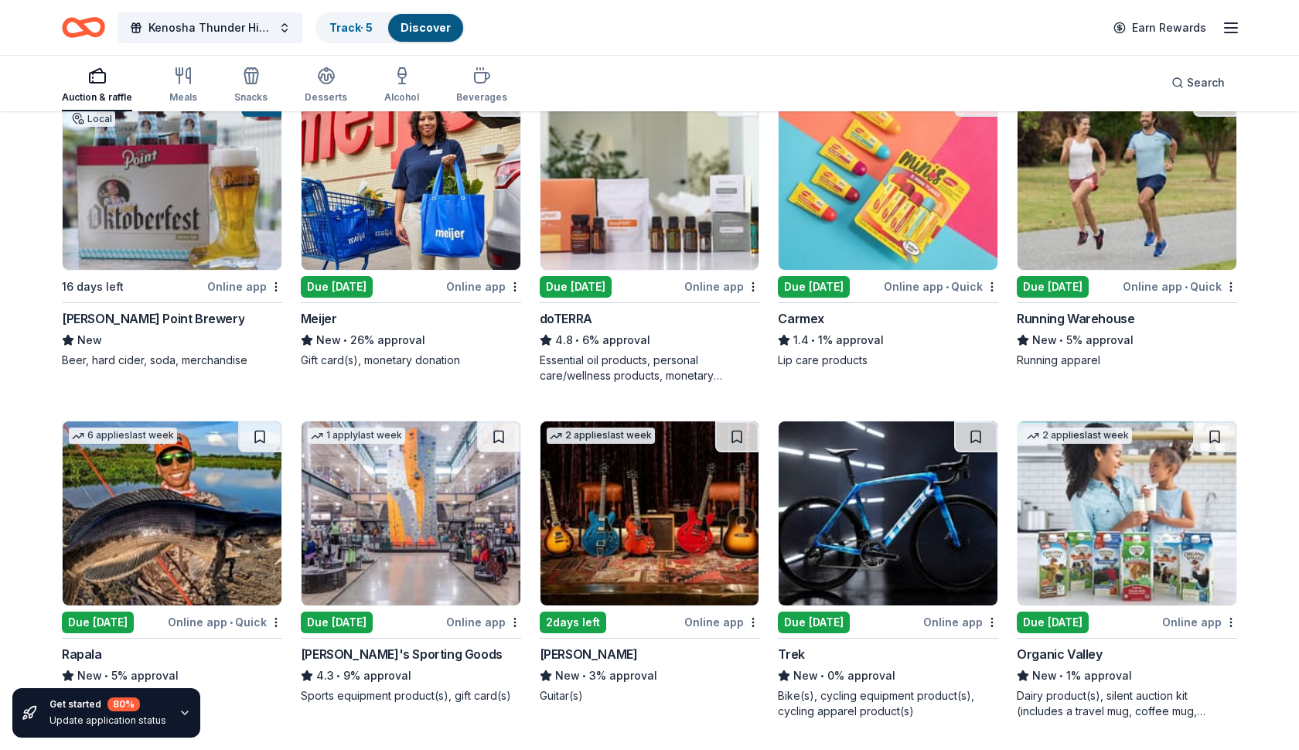
scroll to position [200, 0]
click at [179, 84] on icon "button" at bounding box center [183, 76] width 19 height 19
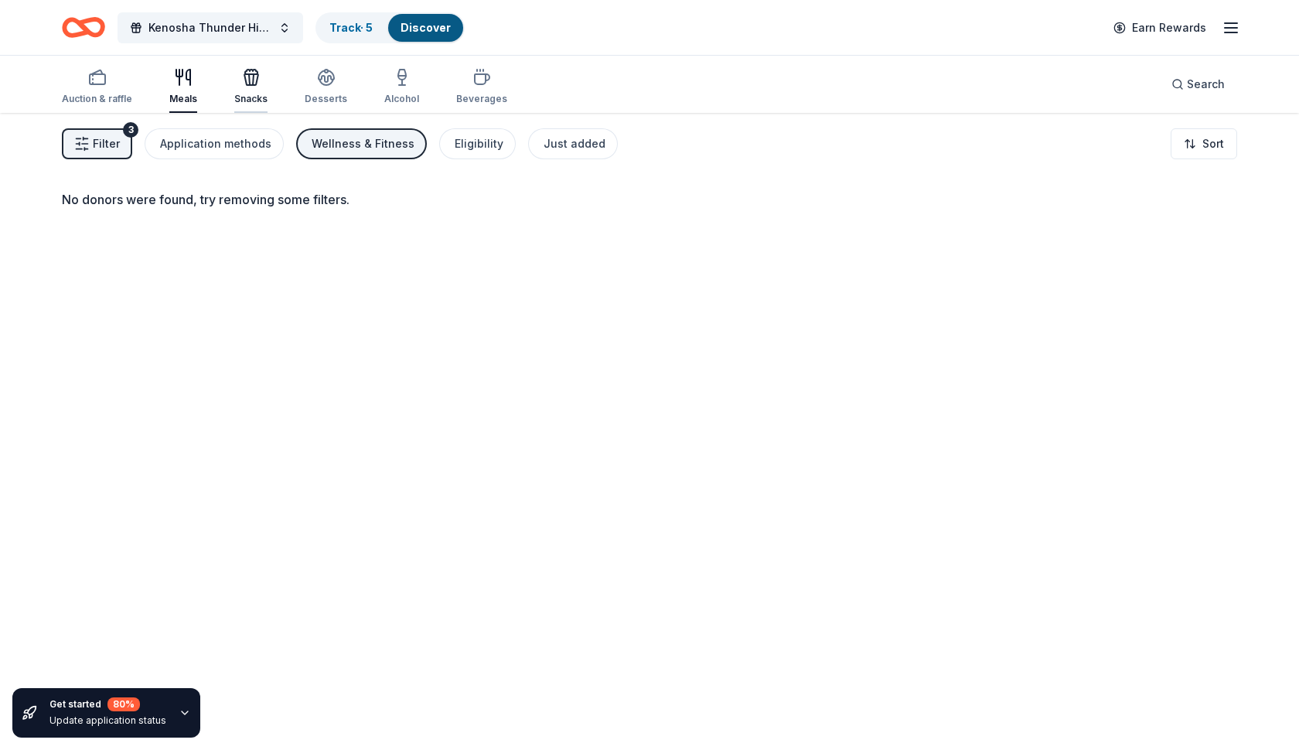
click at [254, 87] on div "Snacks" at bounding box center [250, 86] width 33 height 37
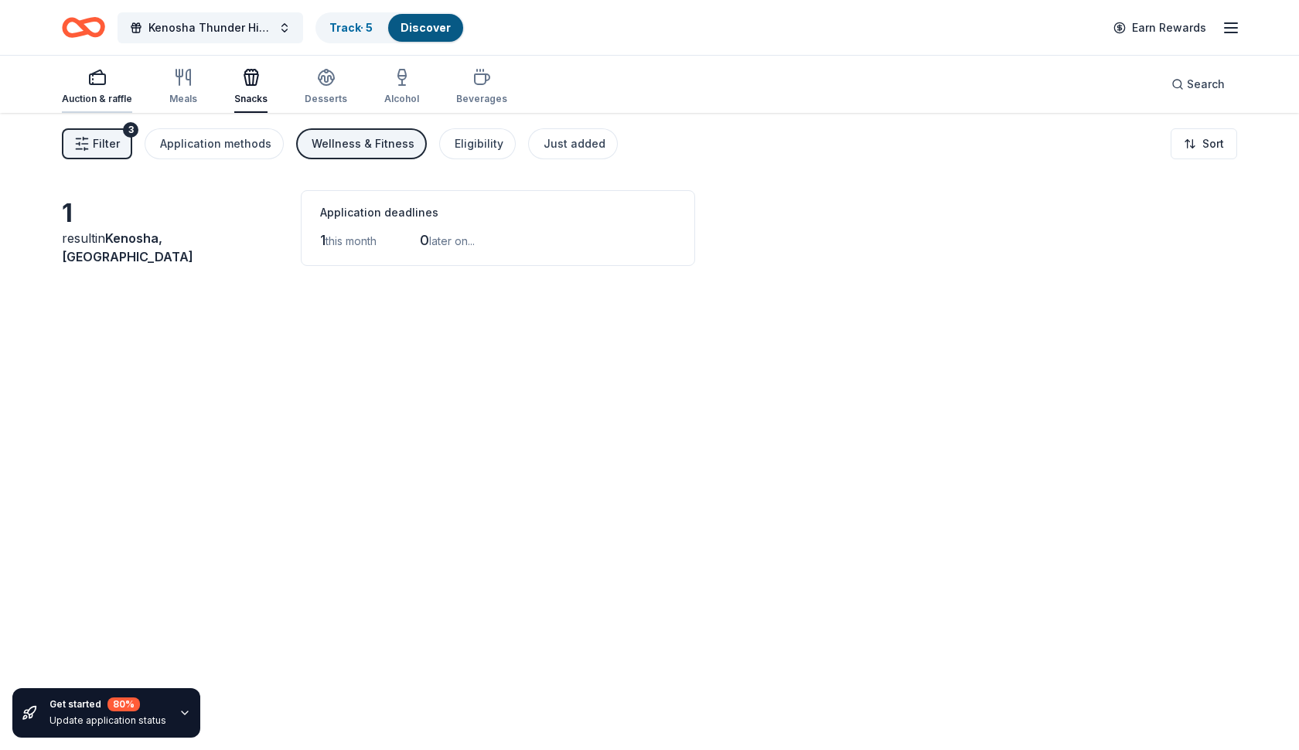
click at [108, 95] on div "Auction & raffle" at bounding box center [97, 99] width 70 height 12
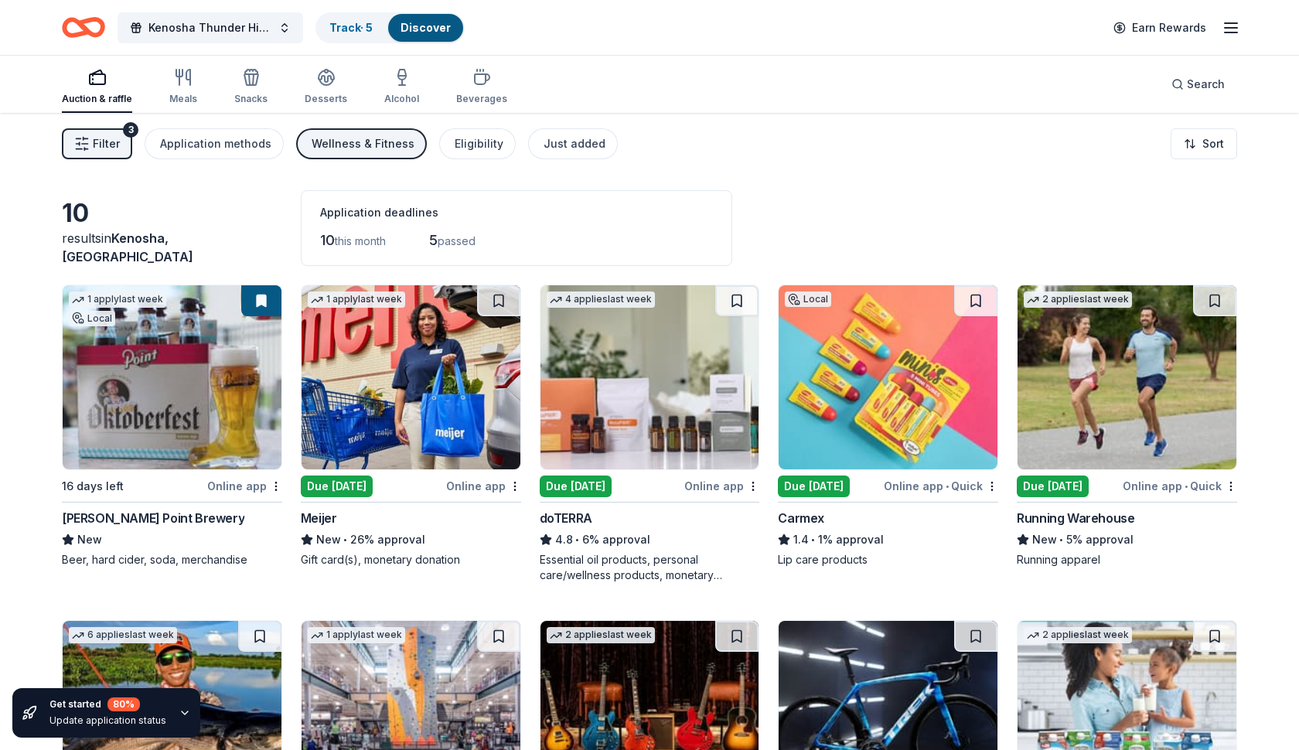
click at [340, 146] on div "Wellness & Fitness" at bounding box center [363, 144] width 103 height 19
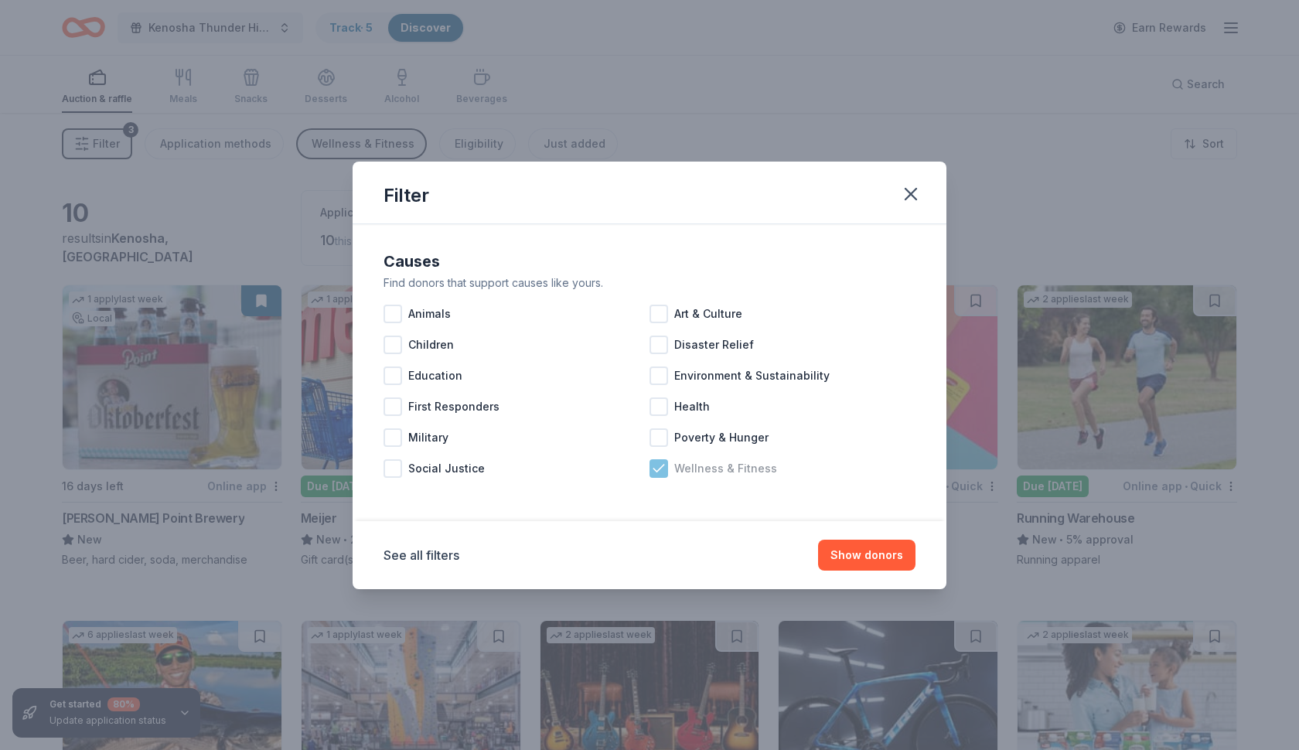
click at [657, 466] on icon at bounding box center [658, 468] width 15 height 15
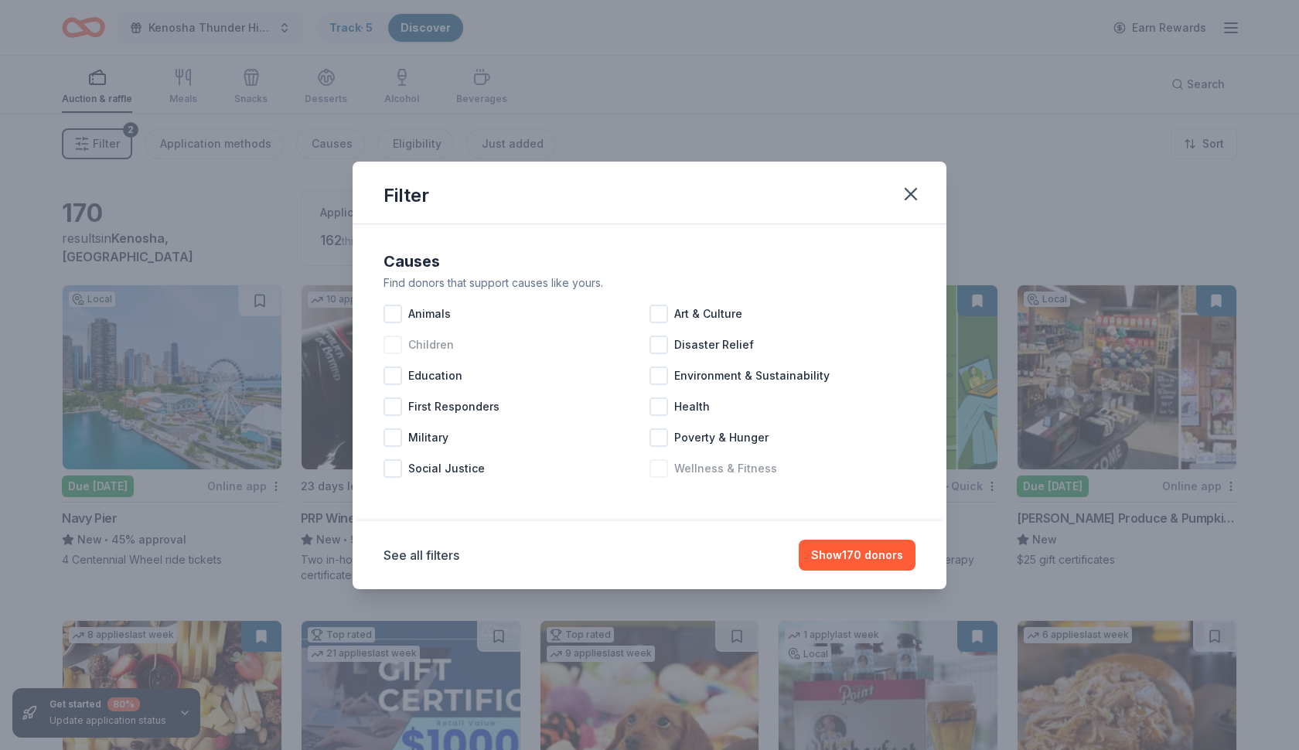
click at [397, 340] on div at bounding box center [393, 345] width 19 height 19
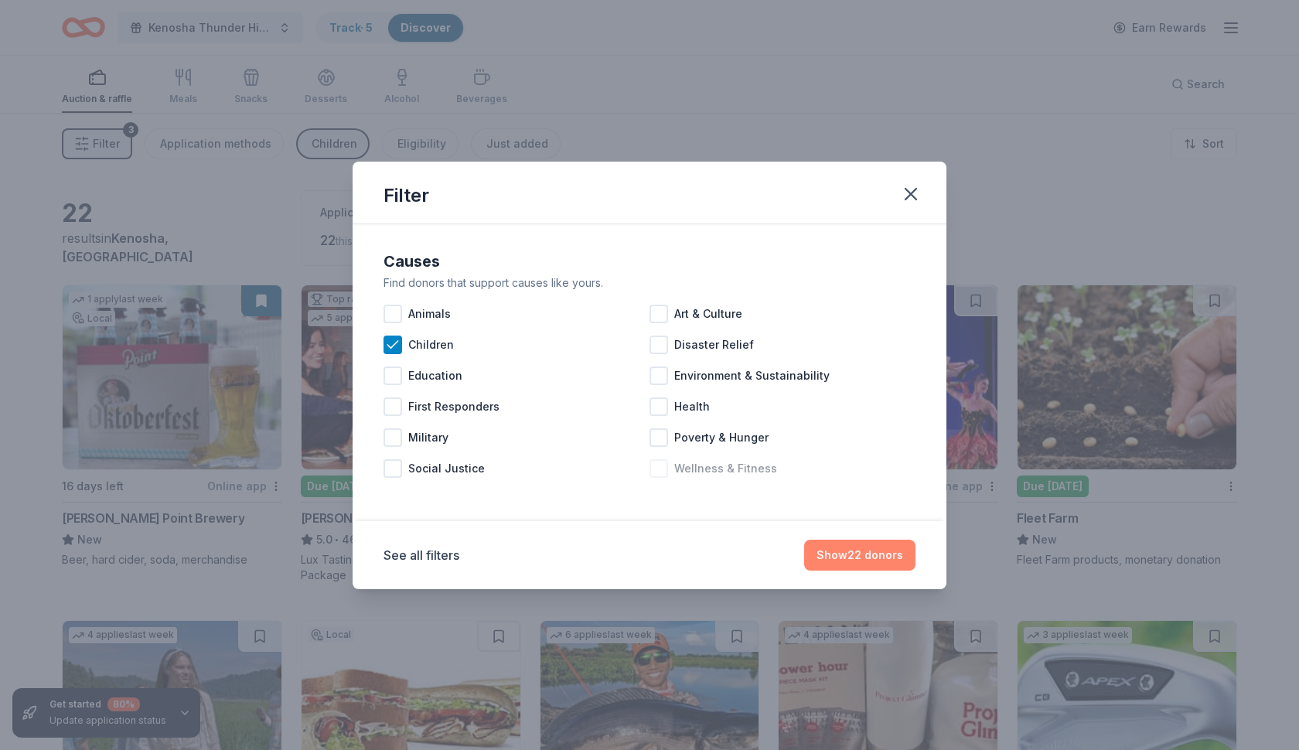
click at [850, 551] on button "Show 22 donors" at bounding box center [859, 555] width 111 height 31
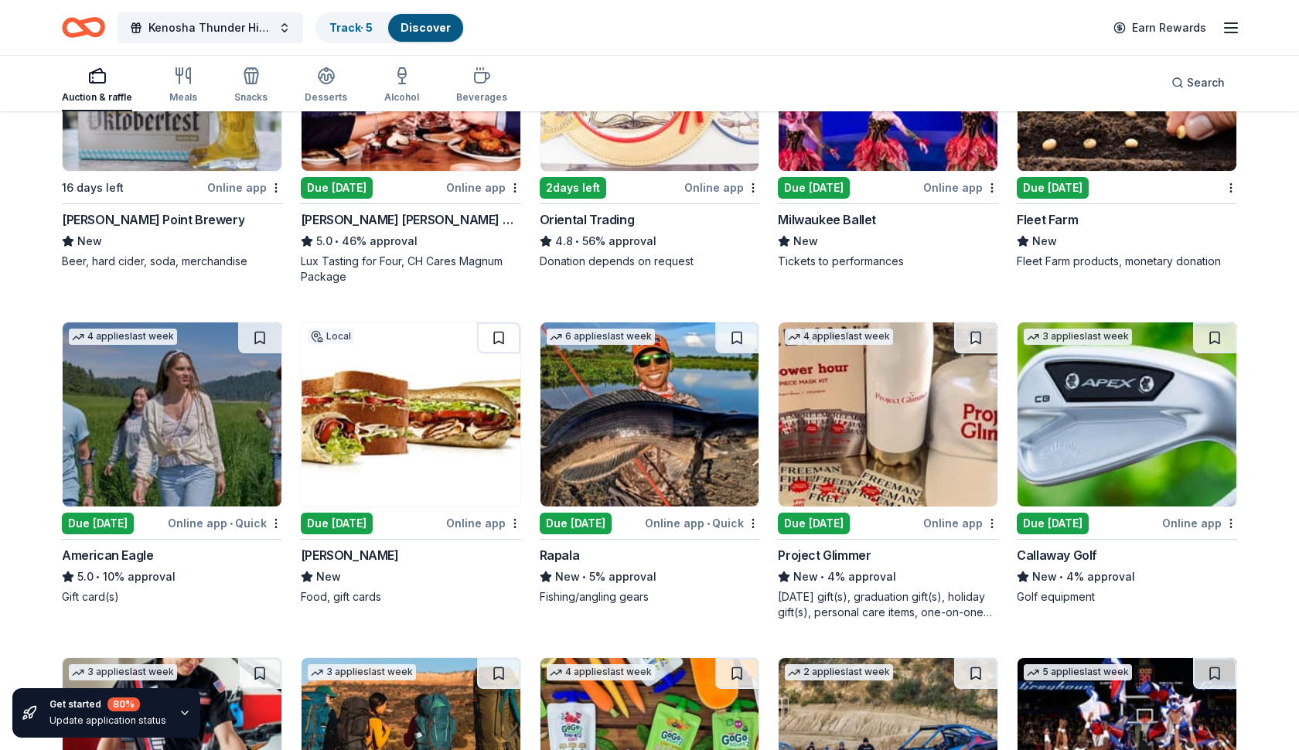
scroll to position [299, 0]
click at [1108, 444] on img at bounding box center [1127, 415] width 219 height 184
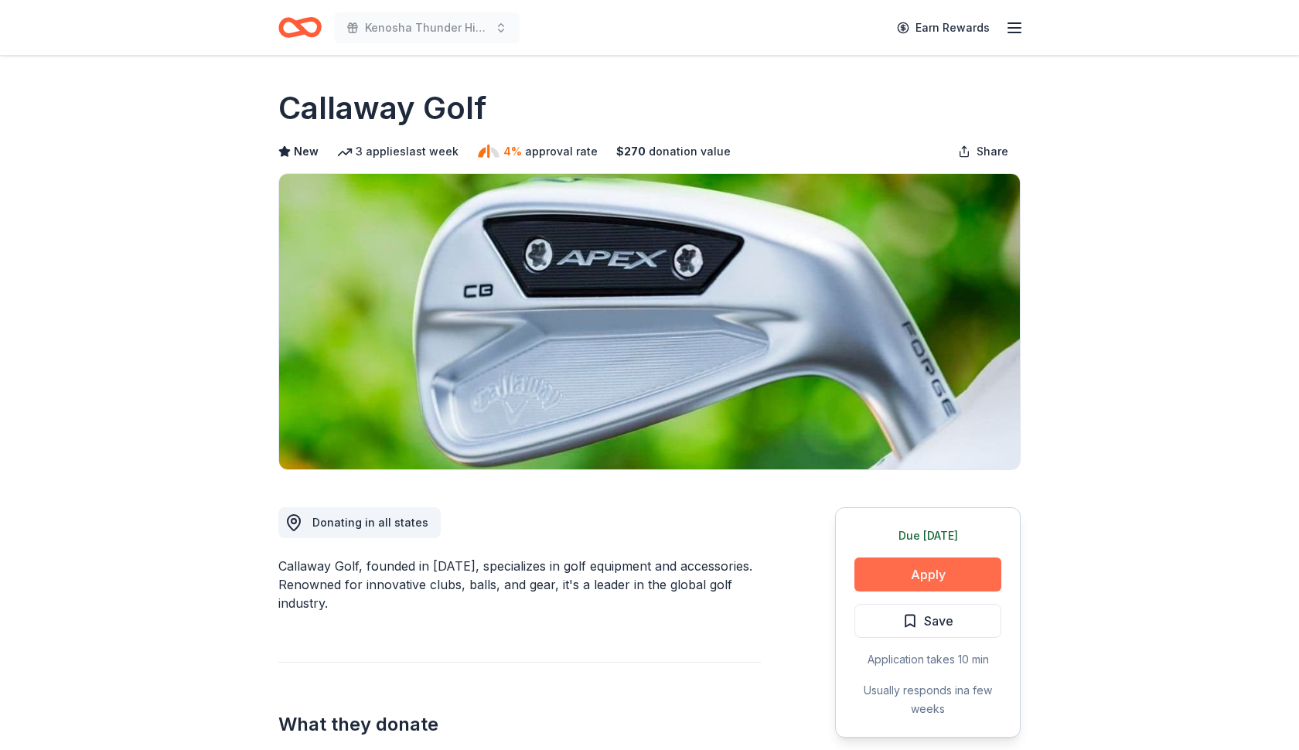
click at [960, 575] on button "Apply" at bounding box center [928, 575] width 147 height 34
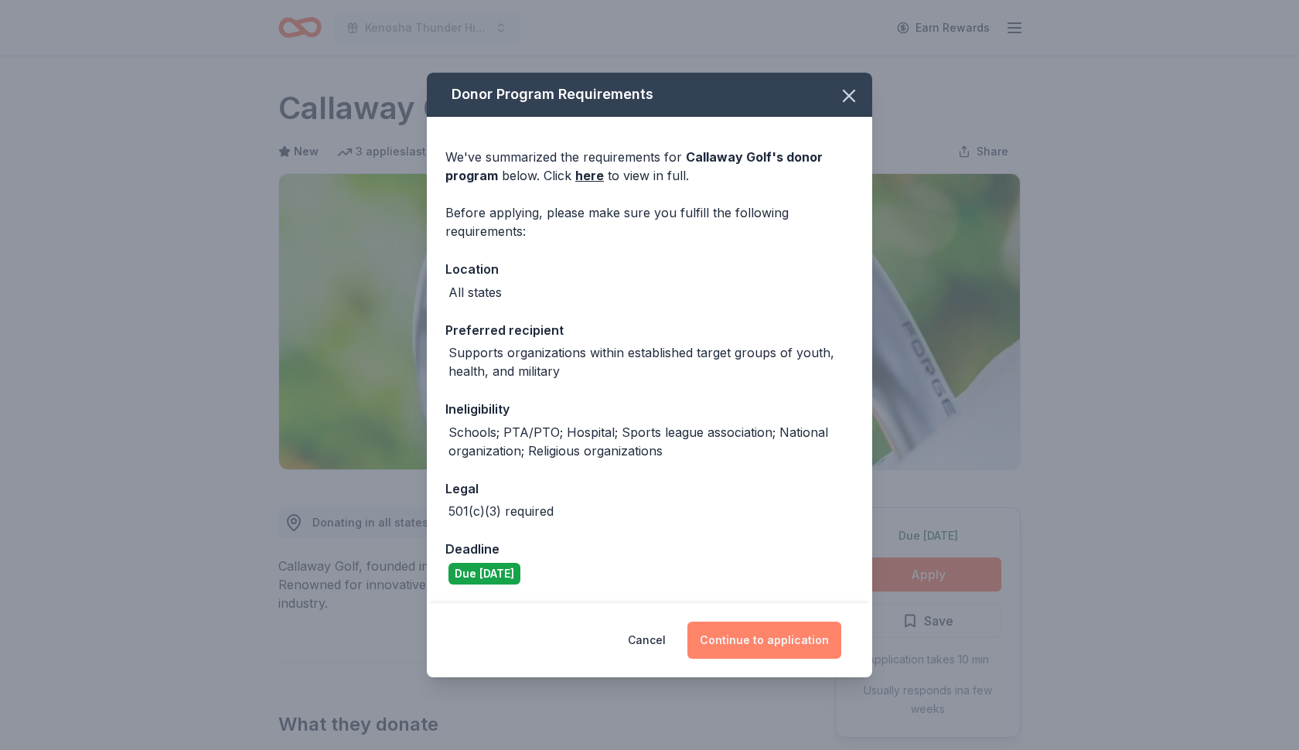
click at [743, 637] on button "Continue to application" at bounding box center [765, 640] width 154 height 37
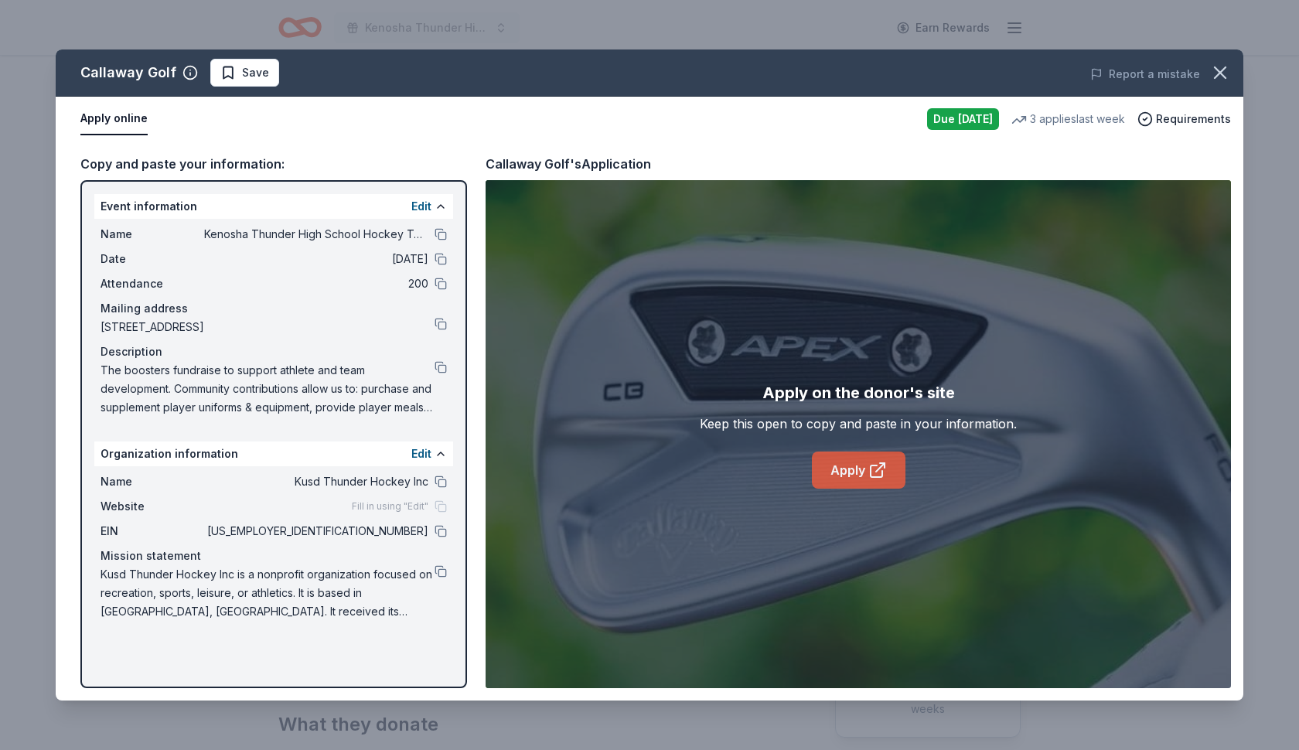
click at [846, 479] on link "Apply" at bounding box center [859, 470] width 94 height 37
click at [846, 478] on link "Apply" at bounding box center [859, 470] width 94 height 37
